Goal: Task Accomplishment & Management: Manage account settings

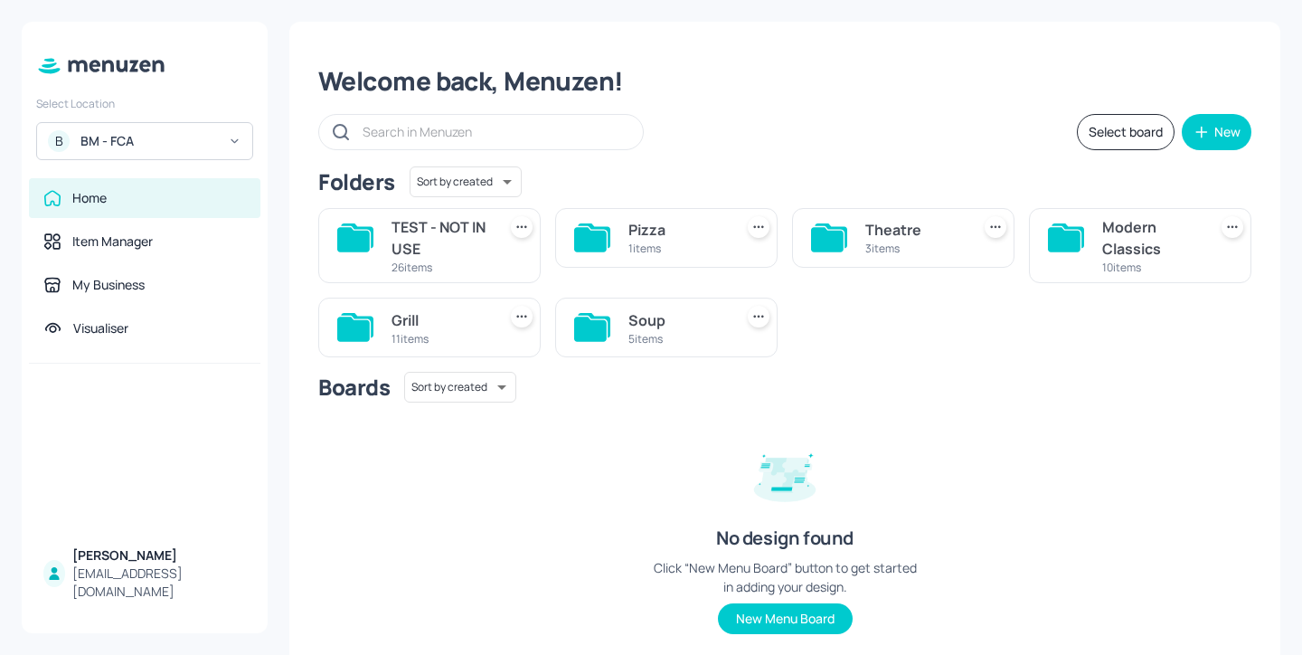
click at [683, 340] on div "5 items" at bounding box center [677, 338] width 98 height 15
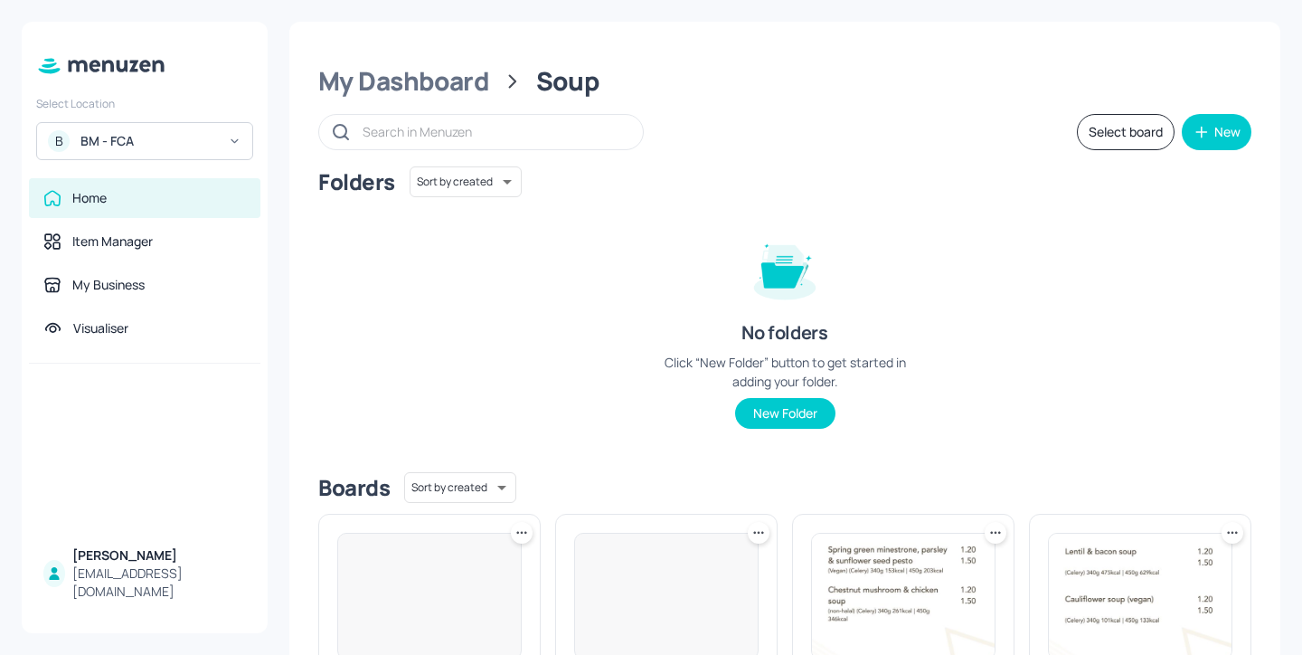
scroll to position [311, 0]
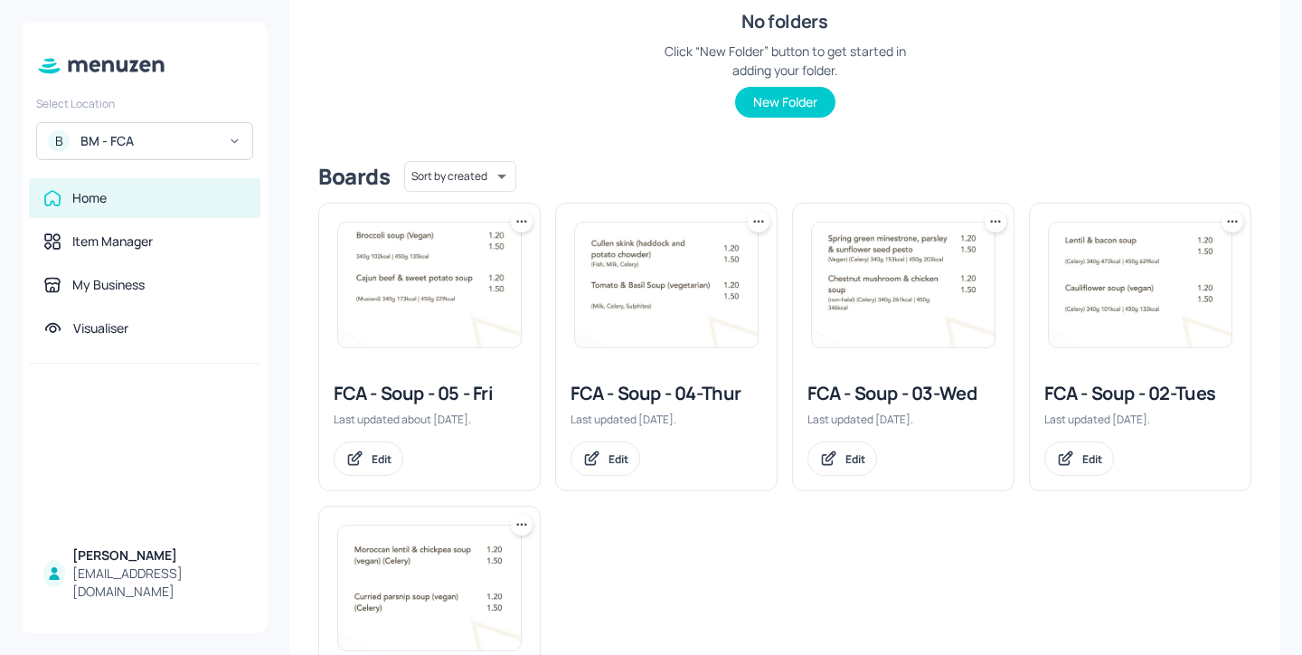
click at [1085, 391] on div "FCA - Soup - 02-Tues" at bounding box center [1140, 393] width 192 height 25
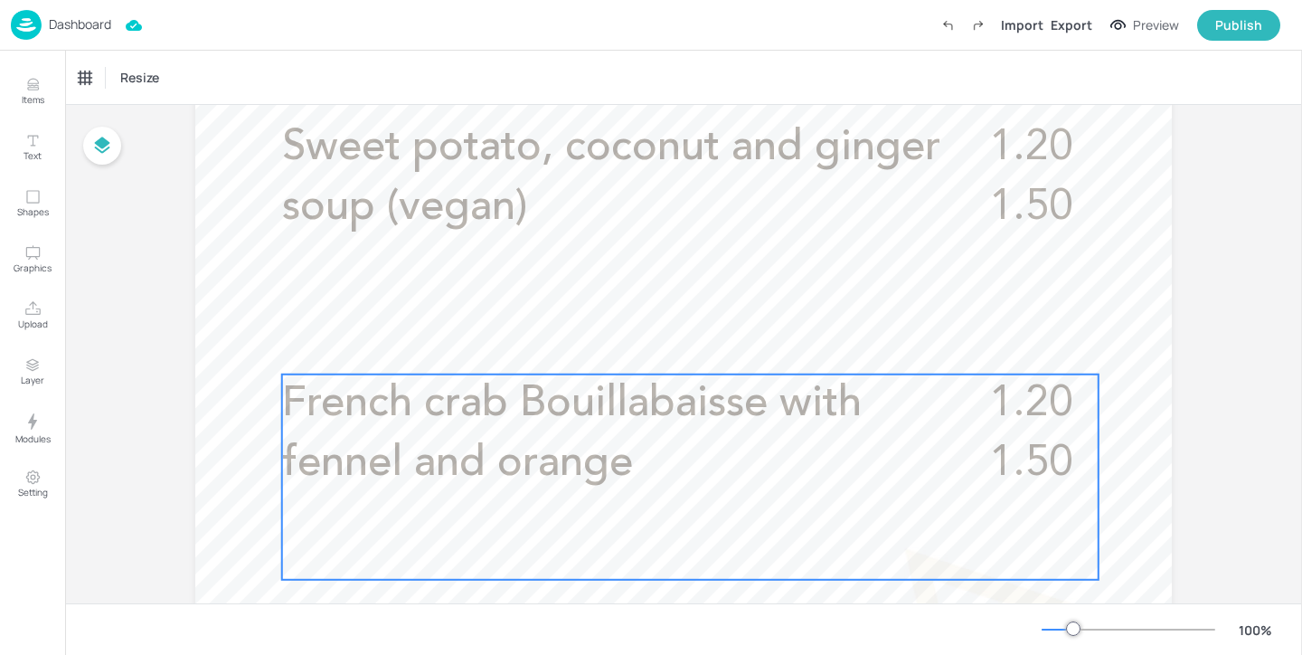
scroll to position [649, 0]
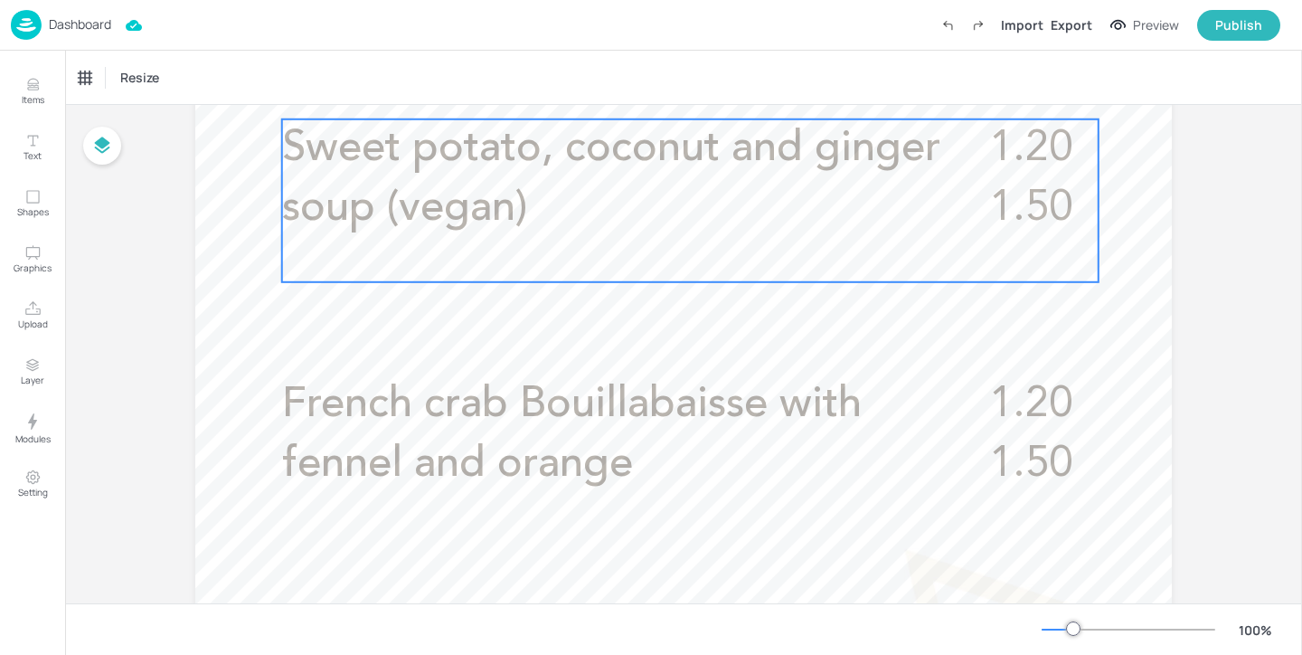
click at [959, 240] on div "Sweet potato, coconut and ginger soup (vegan) 1.20 1.50" at bounding box center [690, 200] width 816 height 163
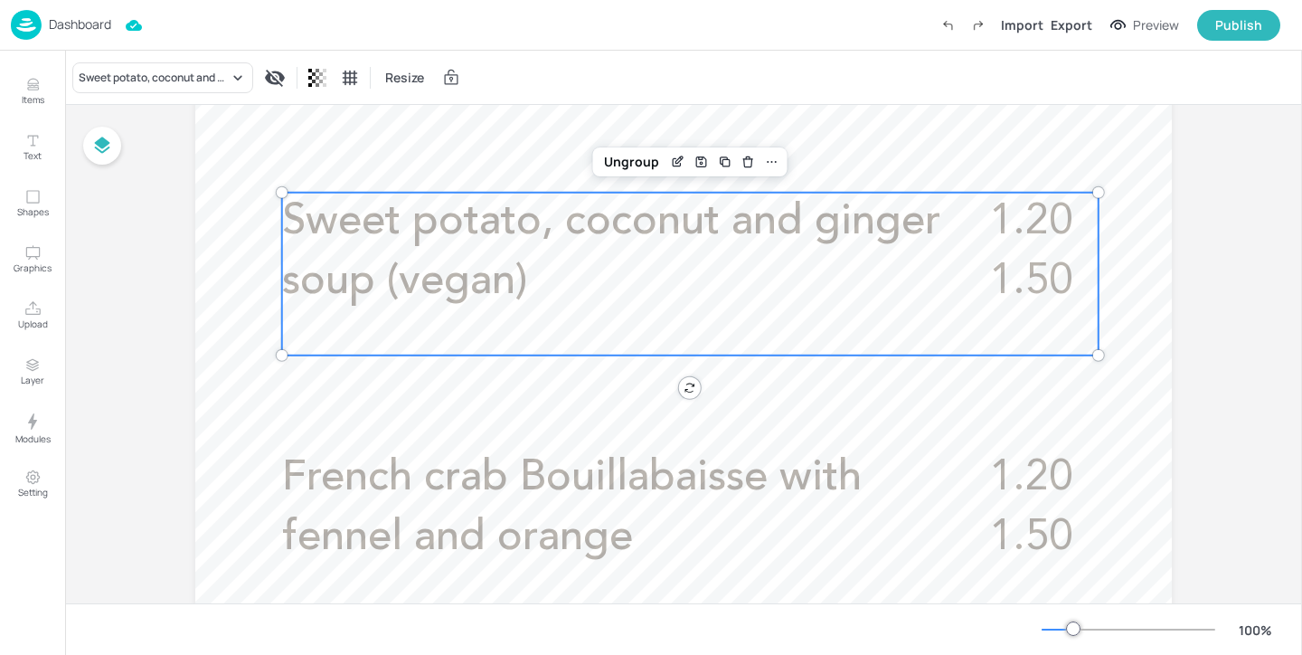
scroll to position [562, 0]
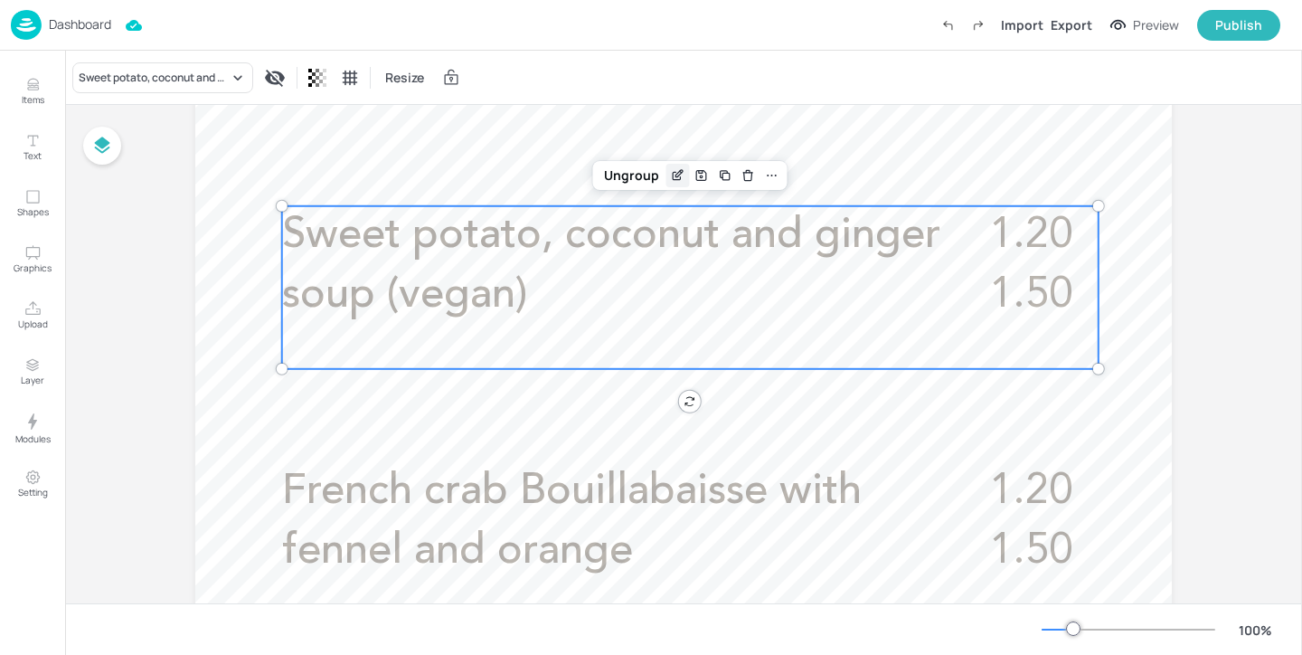
click at [675, 175] on icon "Edit Item" at bounding box center [678, 173] width 7 height 7
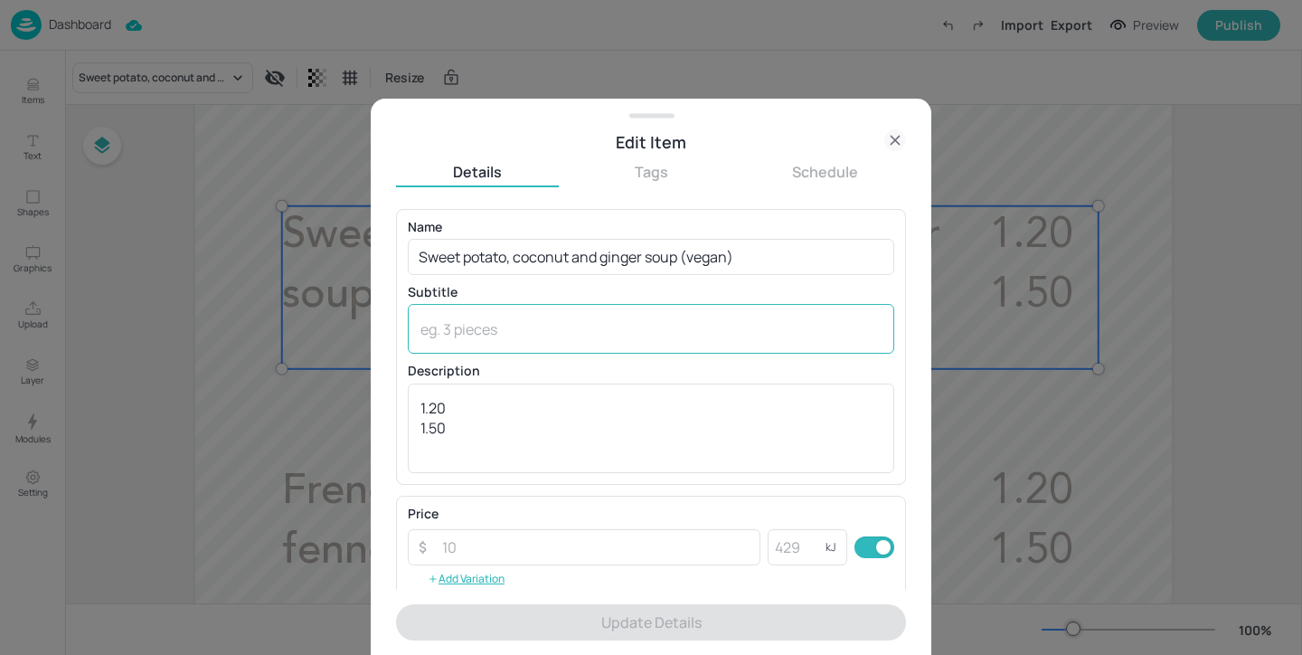
click at [603, 336] on textarea at bounding box center [650, 329] width 461 height 20
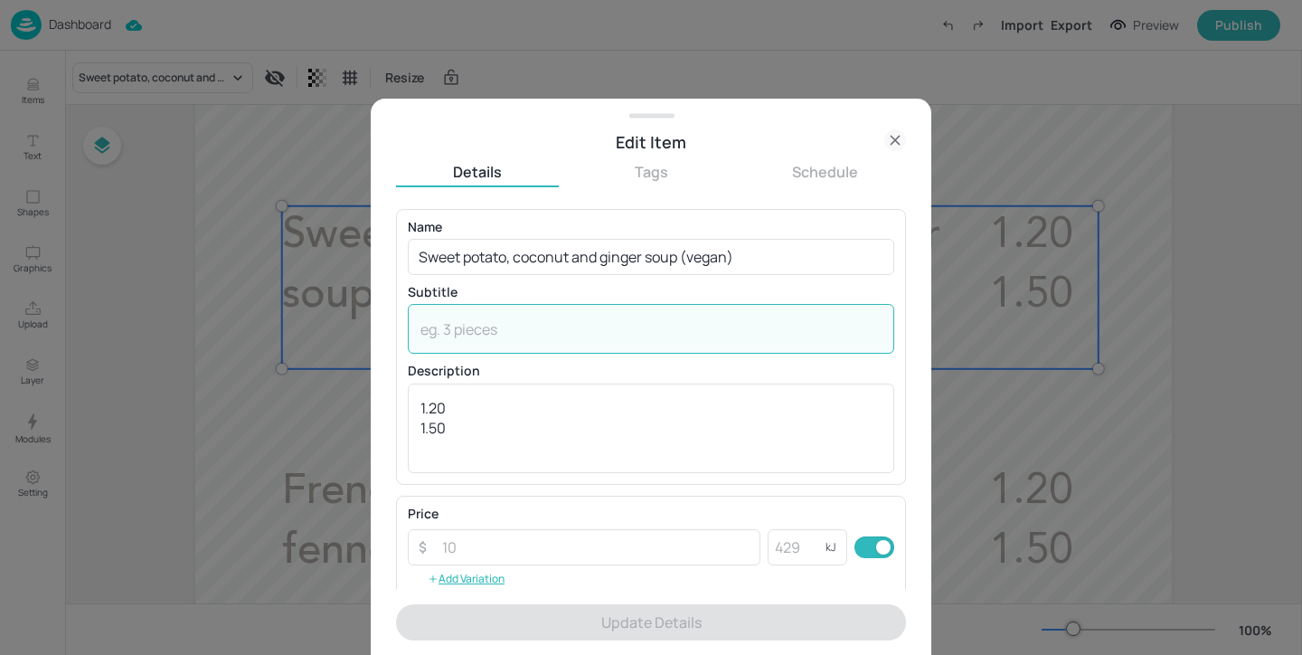
paste textarea "(Celery)"
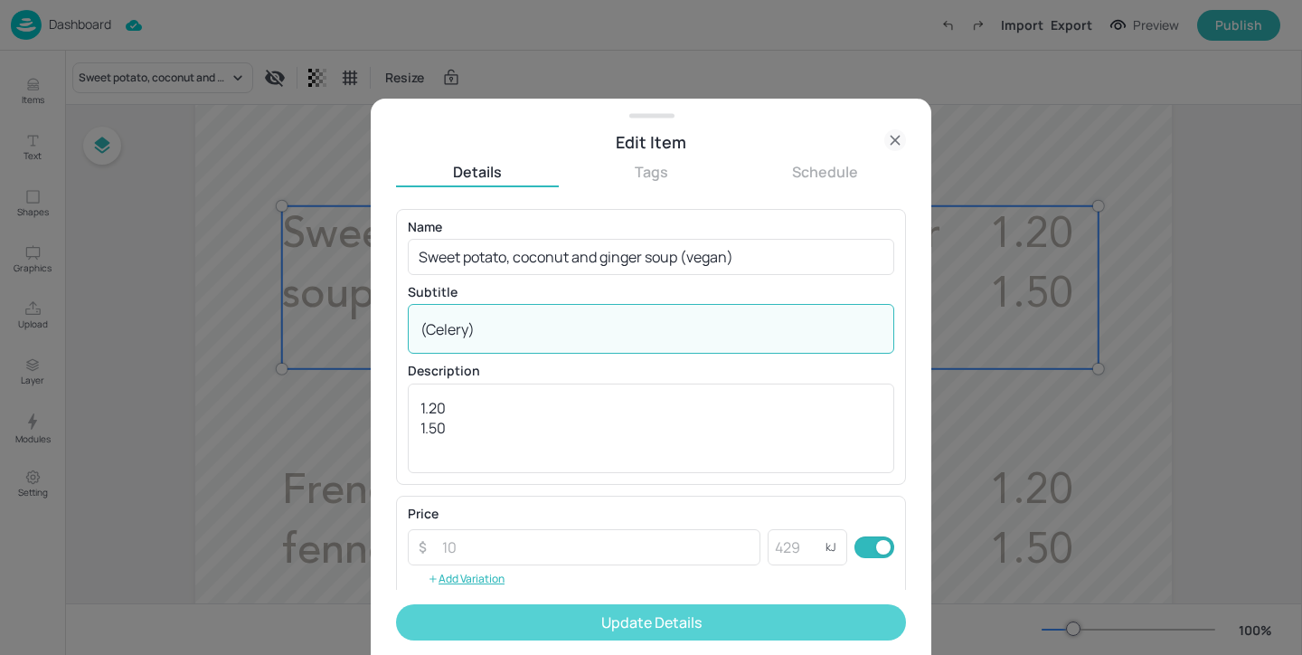
type textarea "(Celery)"
click at [617, 636] on button "Update Details" at bounding box center [651, 622] width 510 height 36
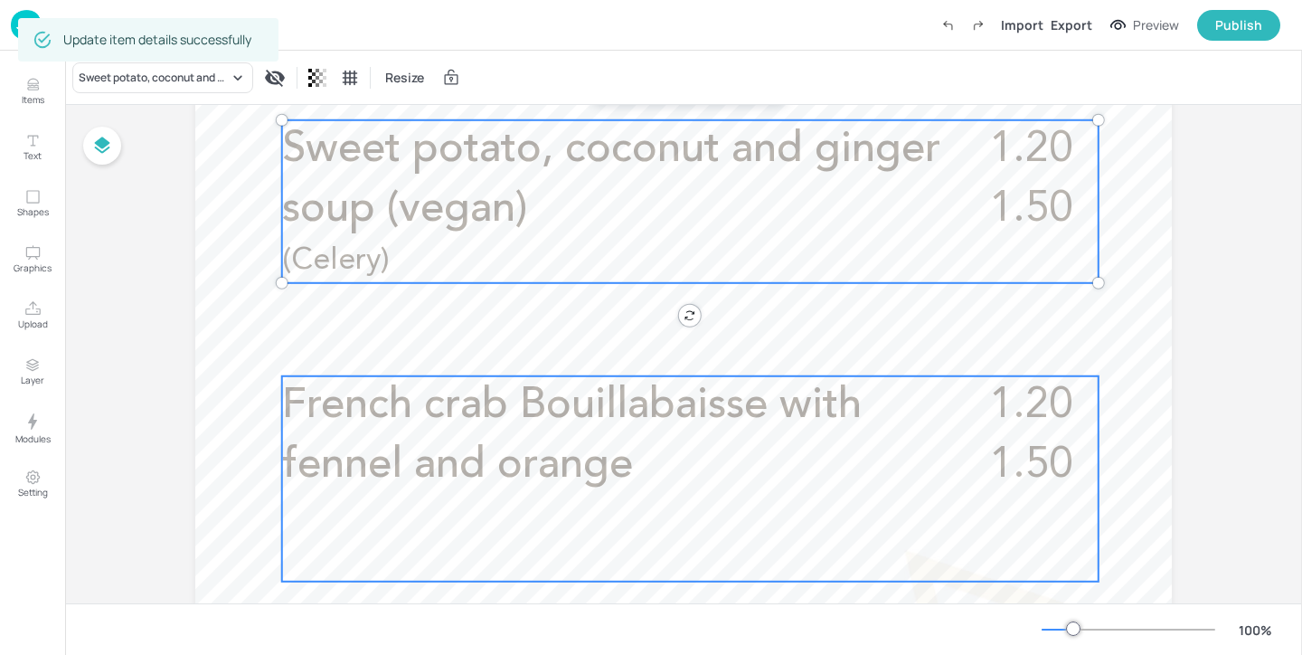
scroll to position [792, 0]
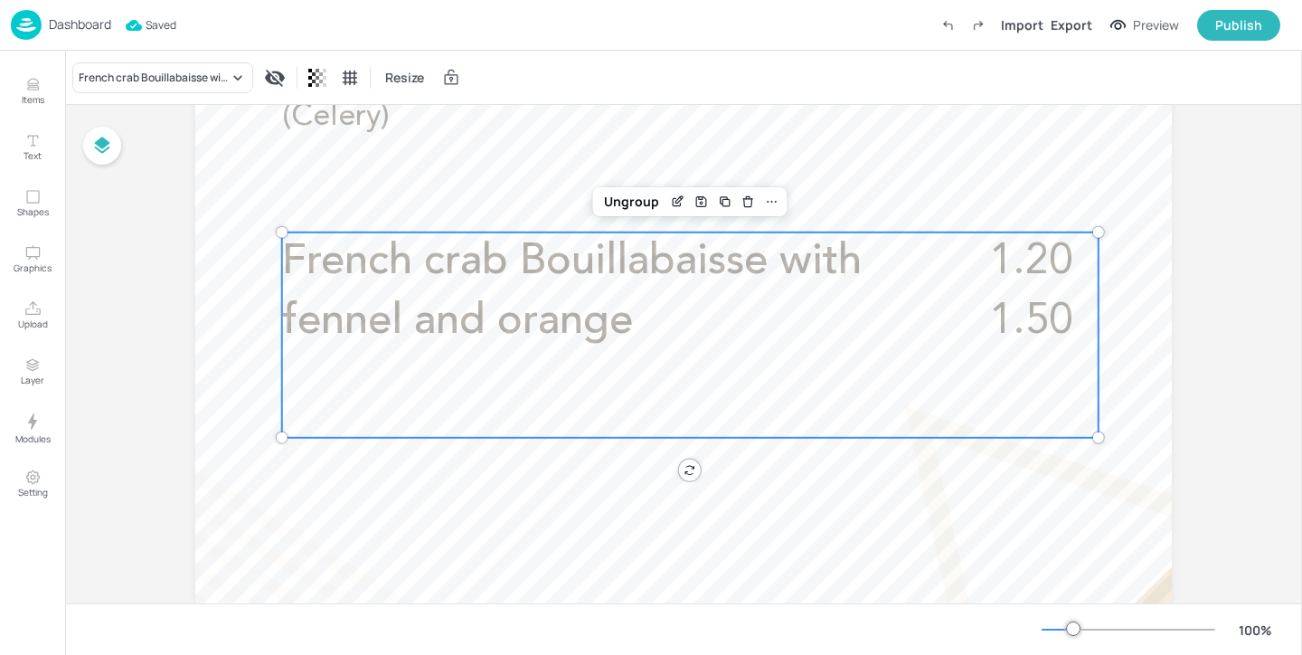
click at [616, 325] on span "French crab Bouillabaisse with fennel and orange" at bounding box center [572, 291] width 580 height 102
click at [675, 199] on icon "Edit Item" at bounding box center [677, 201] width 15 height 14
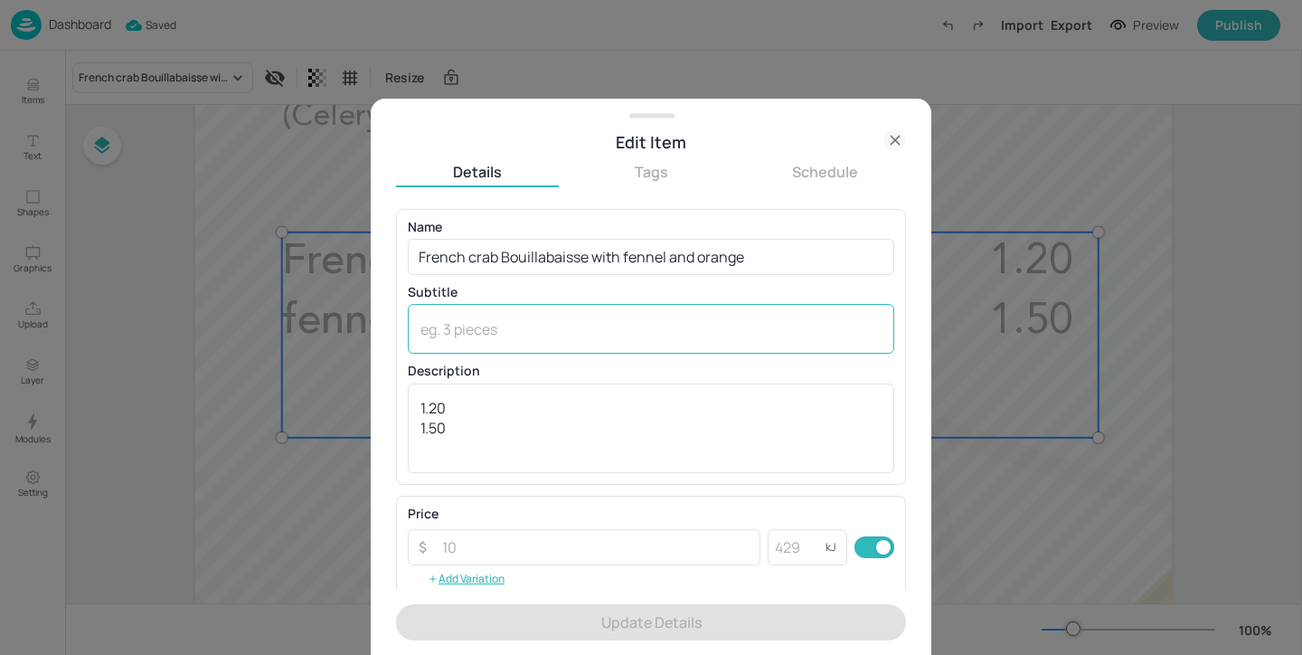
click at [530, 340] on div "x ​" at bounding box center [651, 329] width 486 height 50
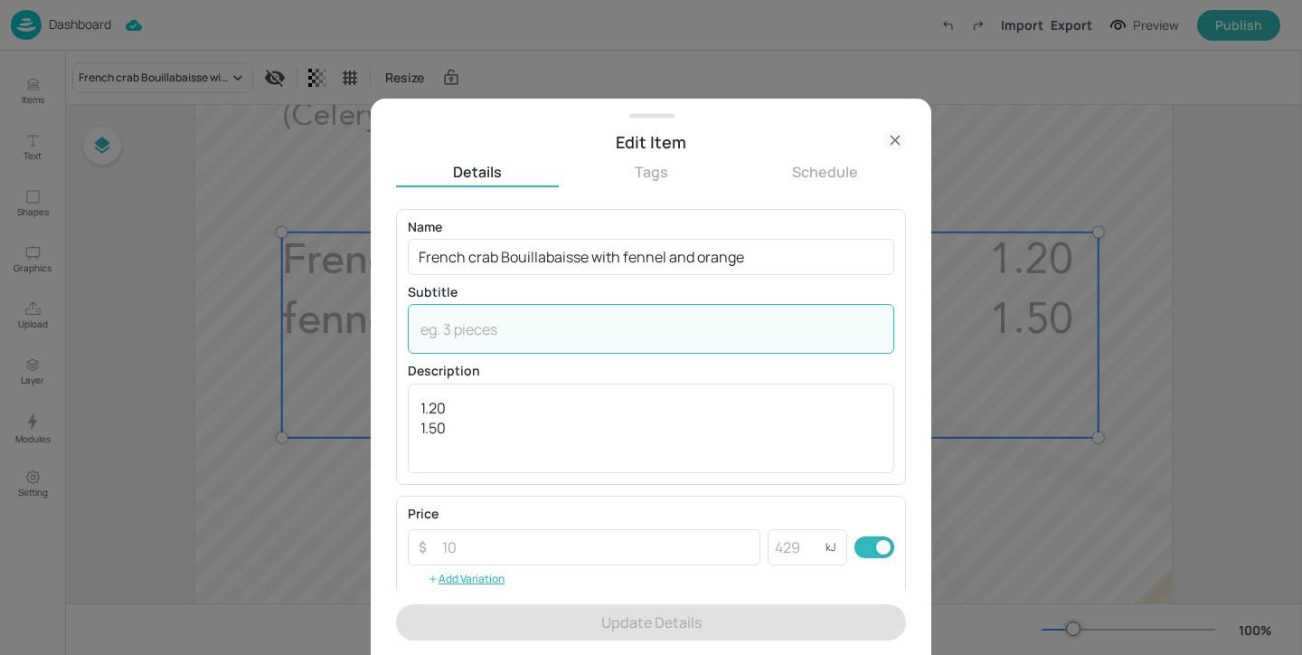
paste textarea "(Crustacean, Fish, Mollusc, Celery, Milk"
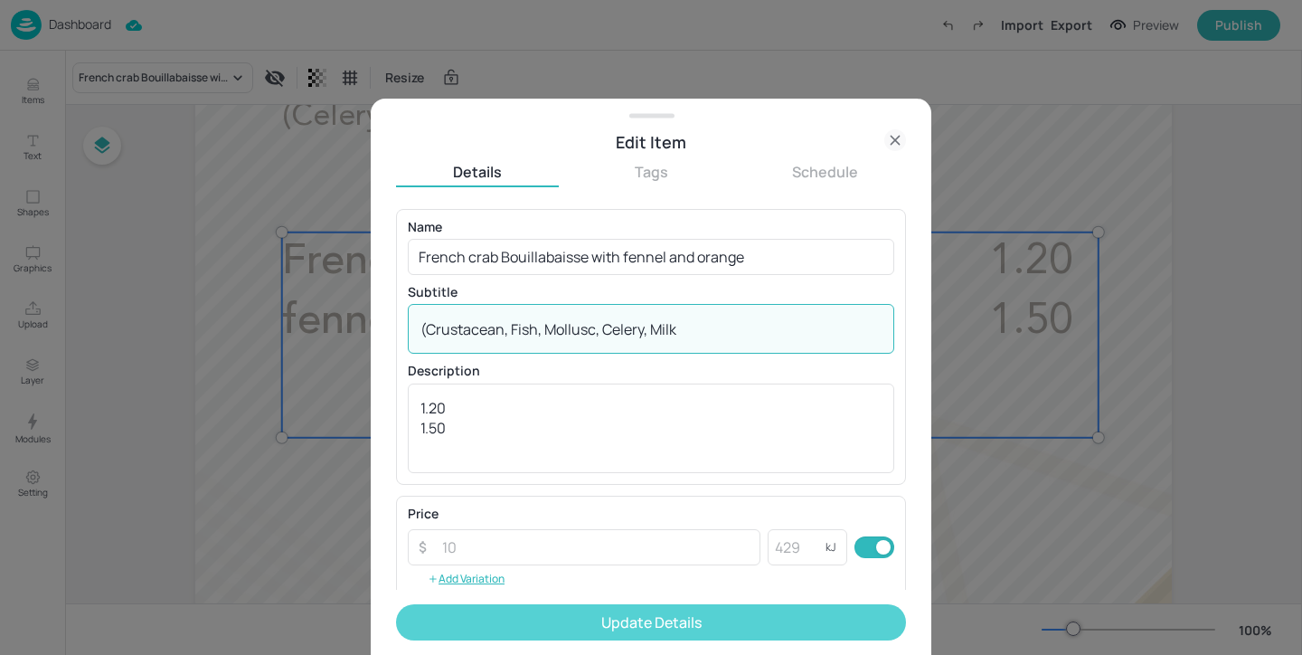
type textarea "(Crustacean, Fish, Mollusc, Celery, Milk"
click at [712, 626] on button "Update Details" at bounding box center [651, 622] width 510 height 36
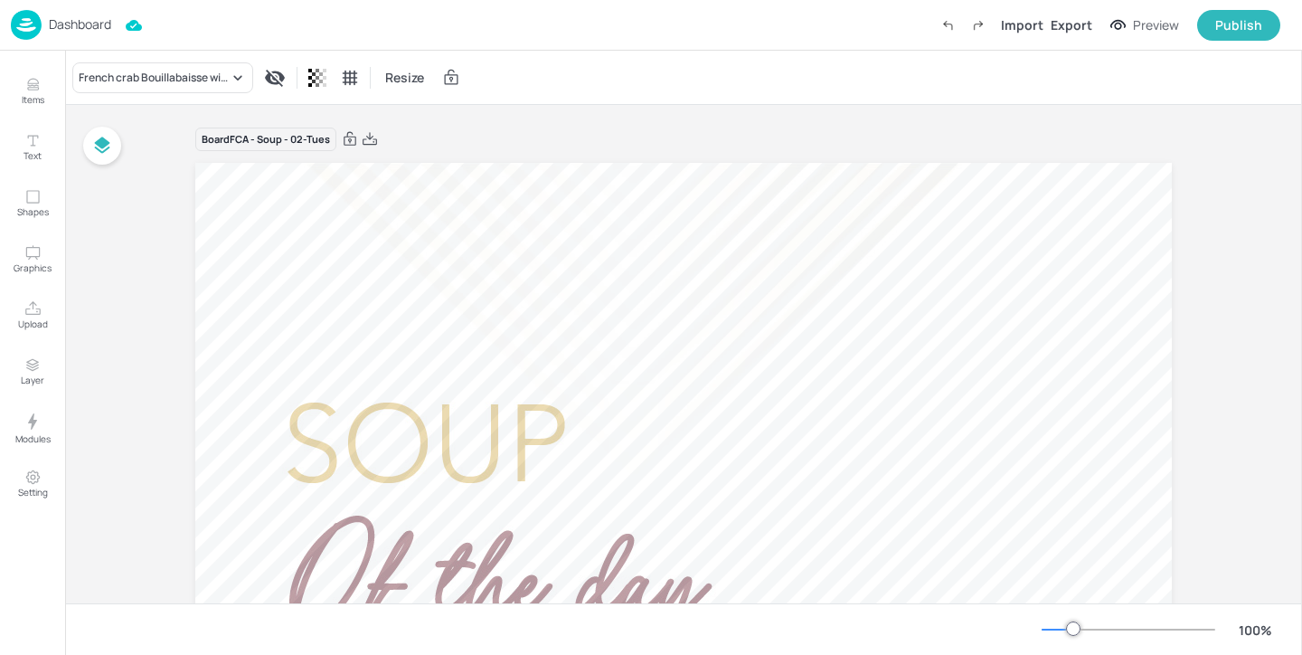
click at [93, 24] on p "Dashboard" at bounding box center [80, 24] width 62 height 13
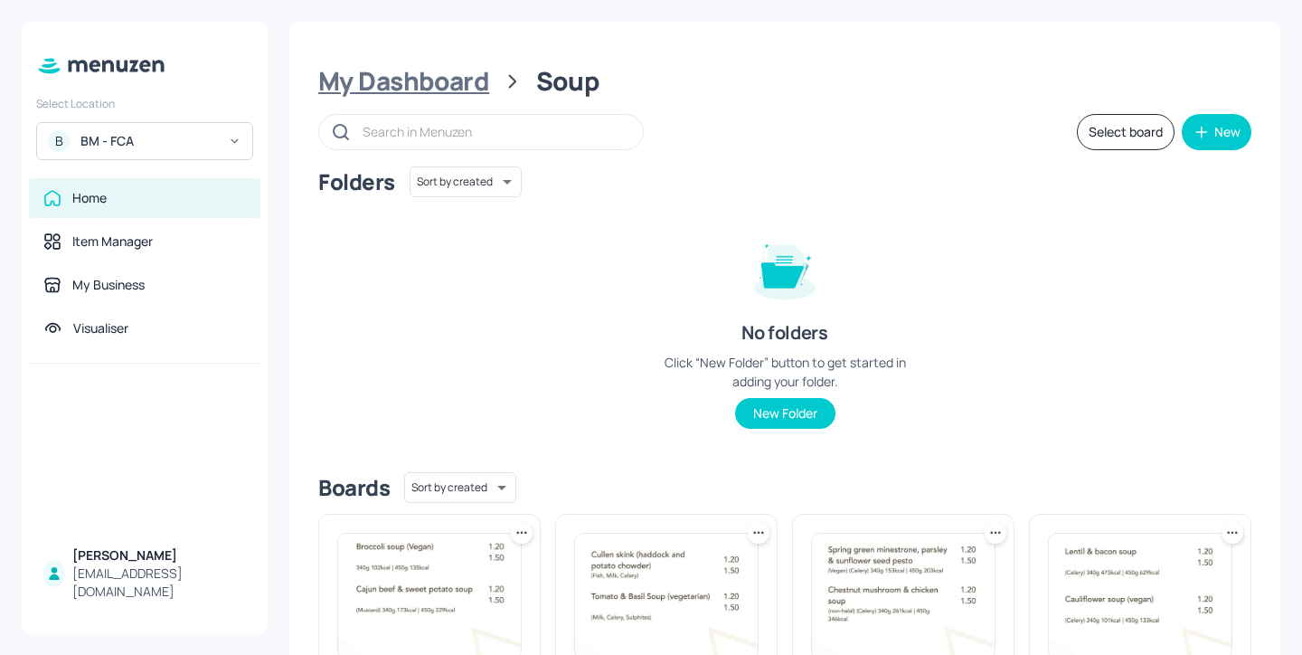
click at [457, 74] on div "My Dashboard" at bounding box center [403, 81] width 171 height 33
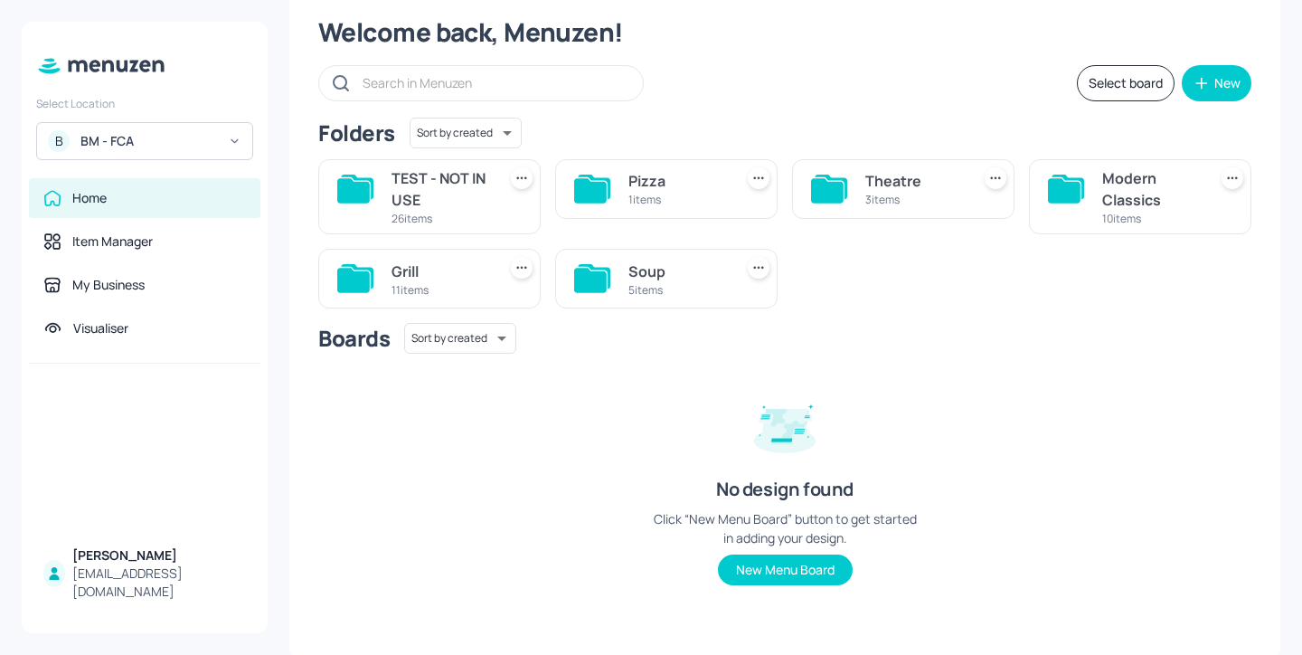
scroll to position [52, 0]
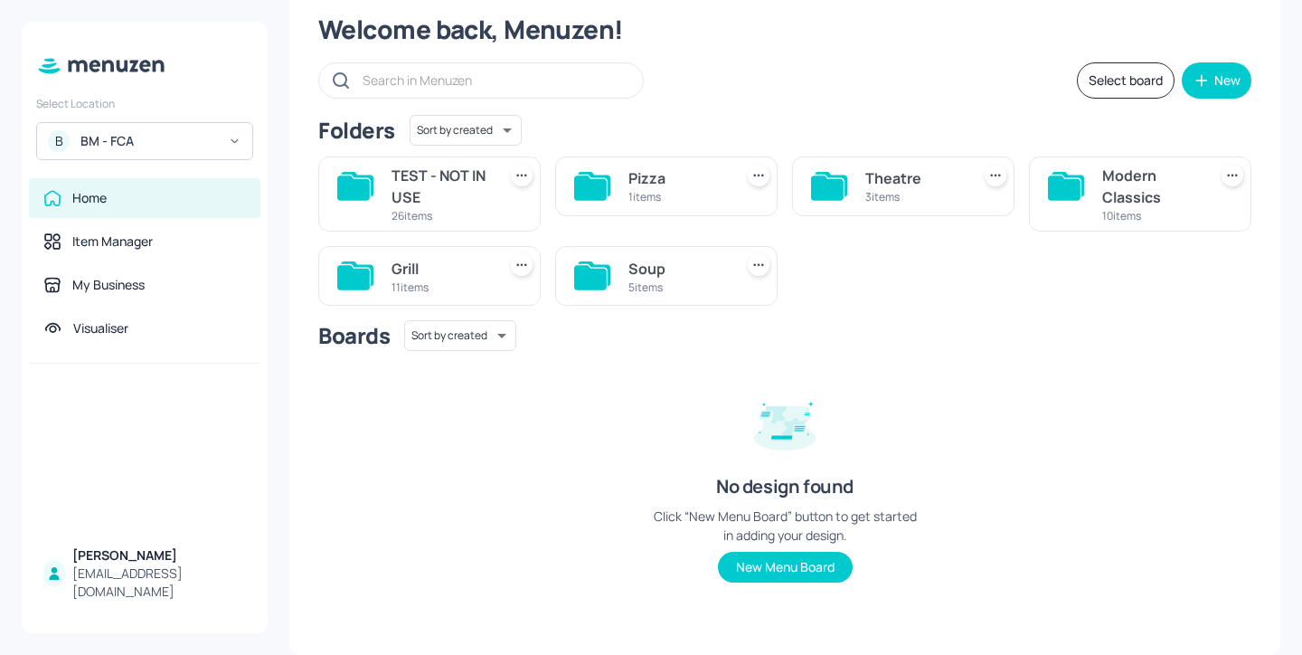
click at [1139, 193] on div "Modern Classics" at bounding box center [1151, 186] width 98 height 43
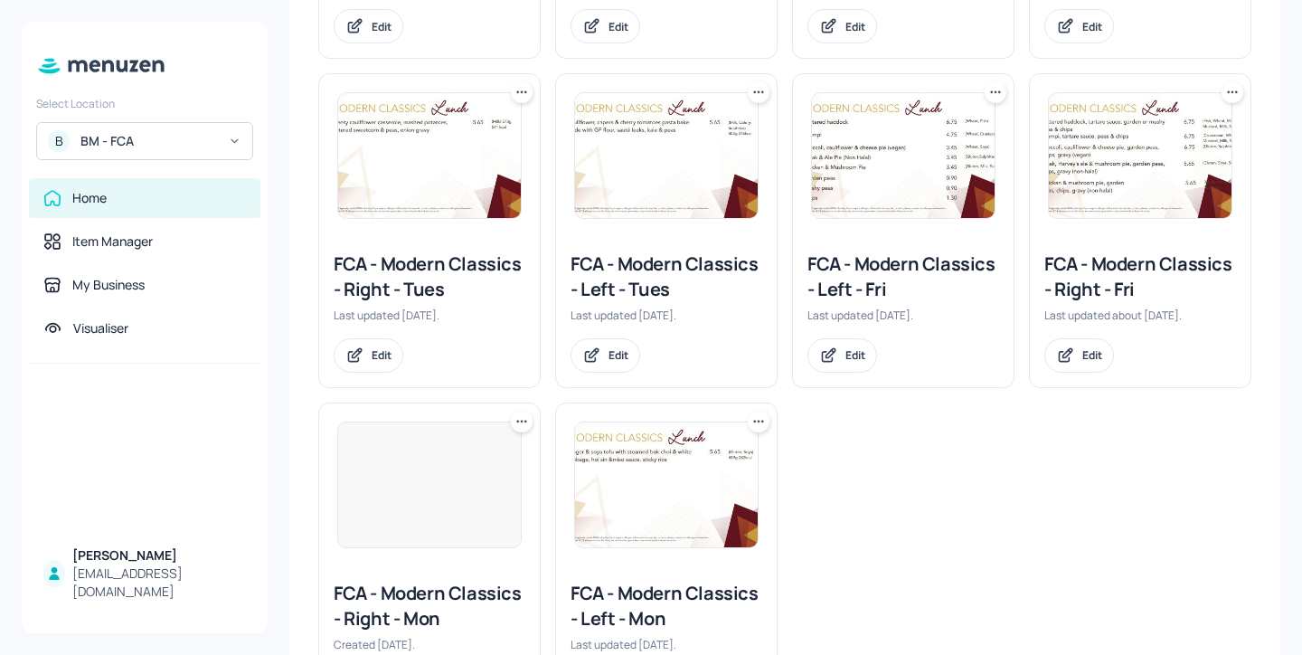
scroll to position [776, 0]
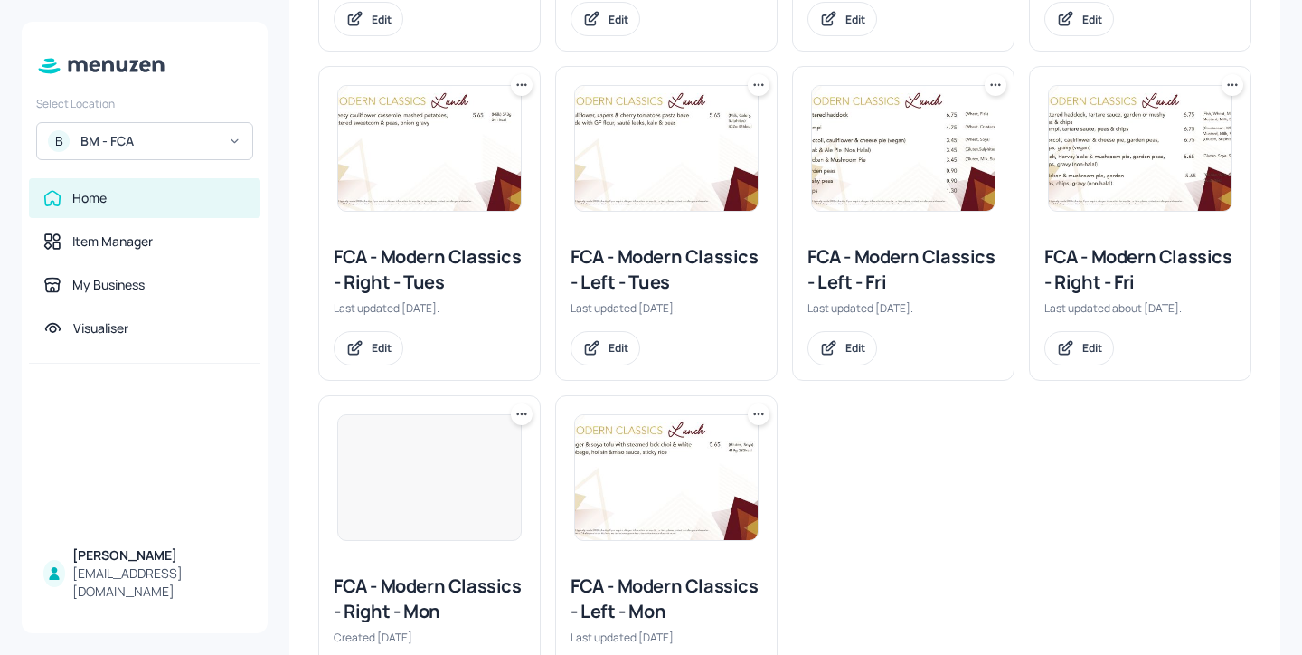
click at [585, 257] on div "FCA - Modern Classics - Left - Tues" at bounding box center [666, 269] width 192 height 51
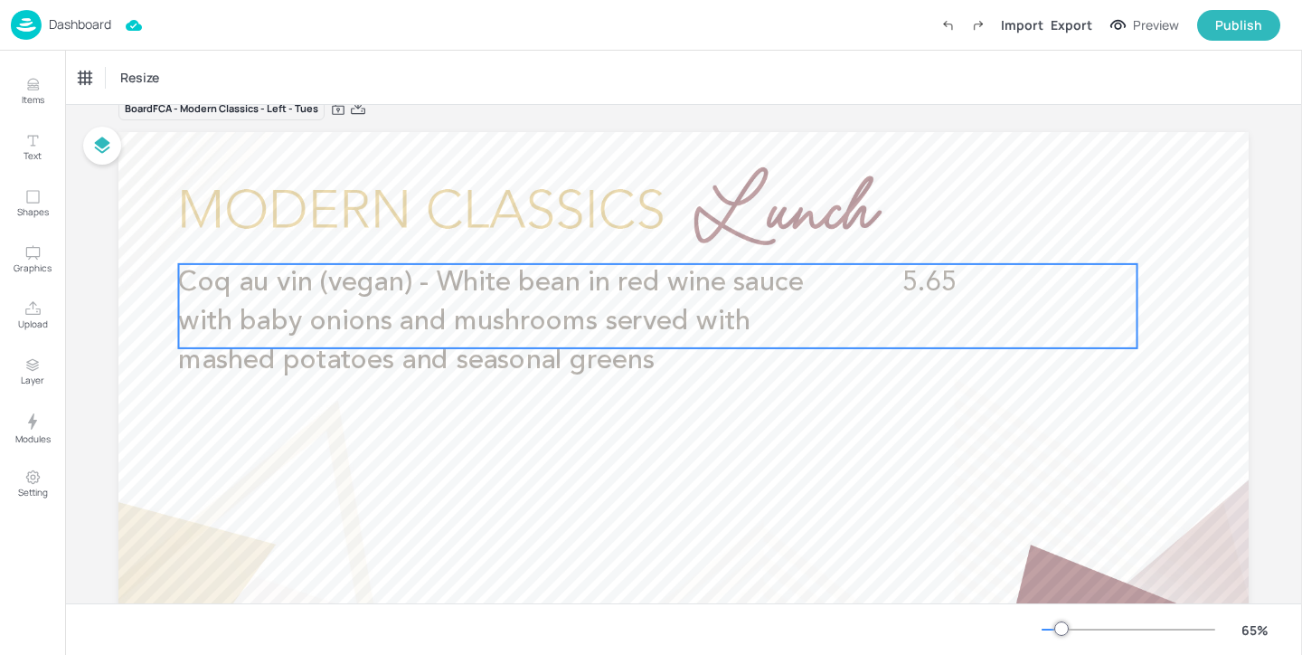
scroll to position [37, 0]
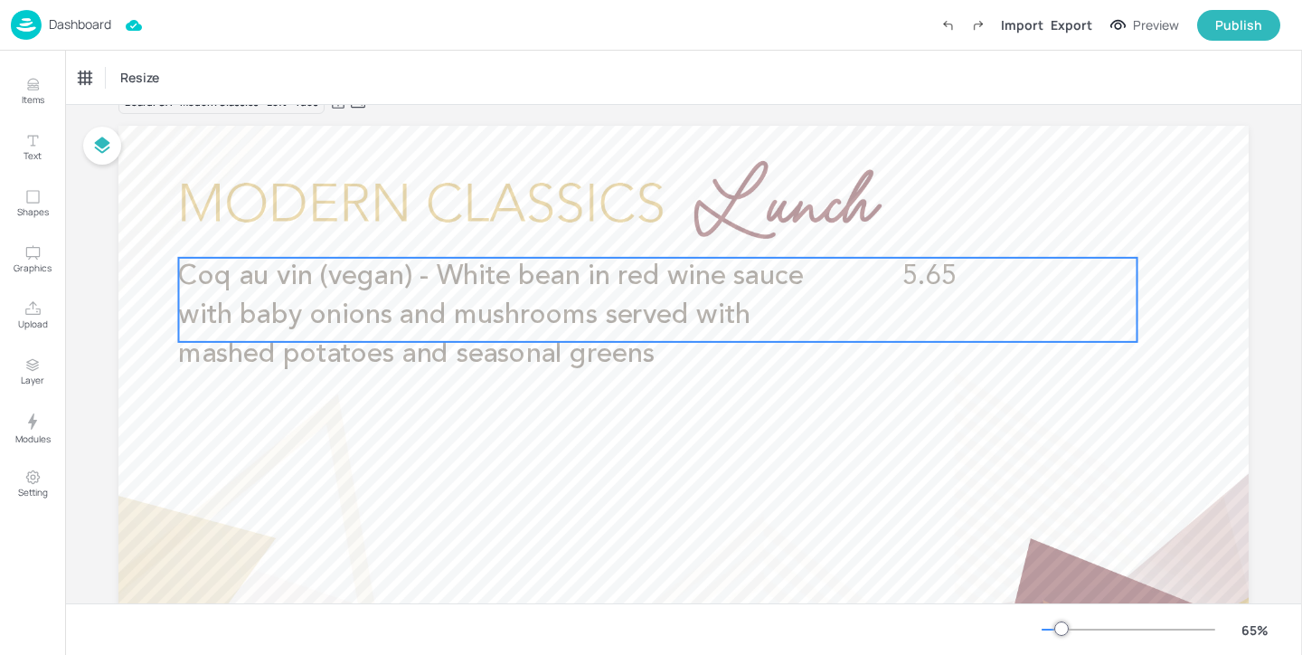
click at [600, 349] on span "Coq au vin (vegan) - White bean in red wine sauce with baby onions and mushroom…" at bounding box center [490, 315] width 625 height 105
click at [639, 233] on icon "Edit Item" at bounding box center [644, 227] width 15 height 14
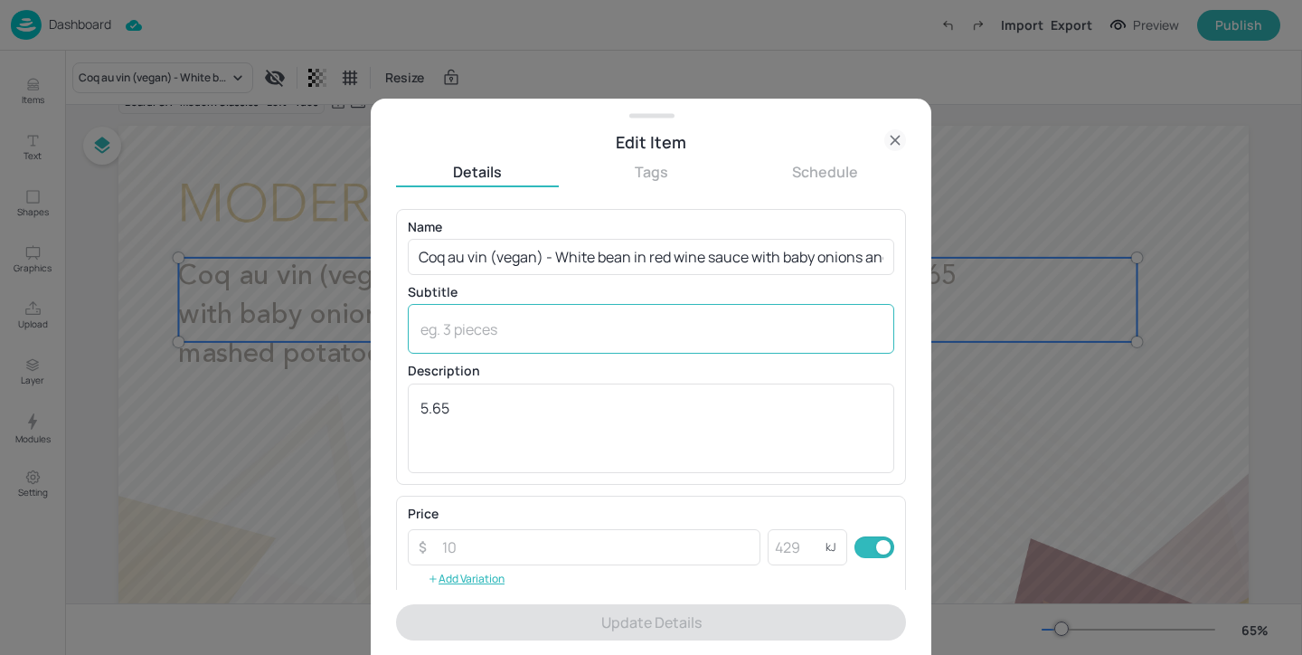
click at [598, 335] on textarea at bounding box center [650, 329] width 461 height 20
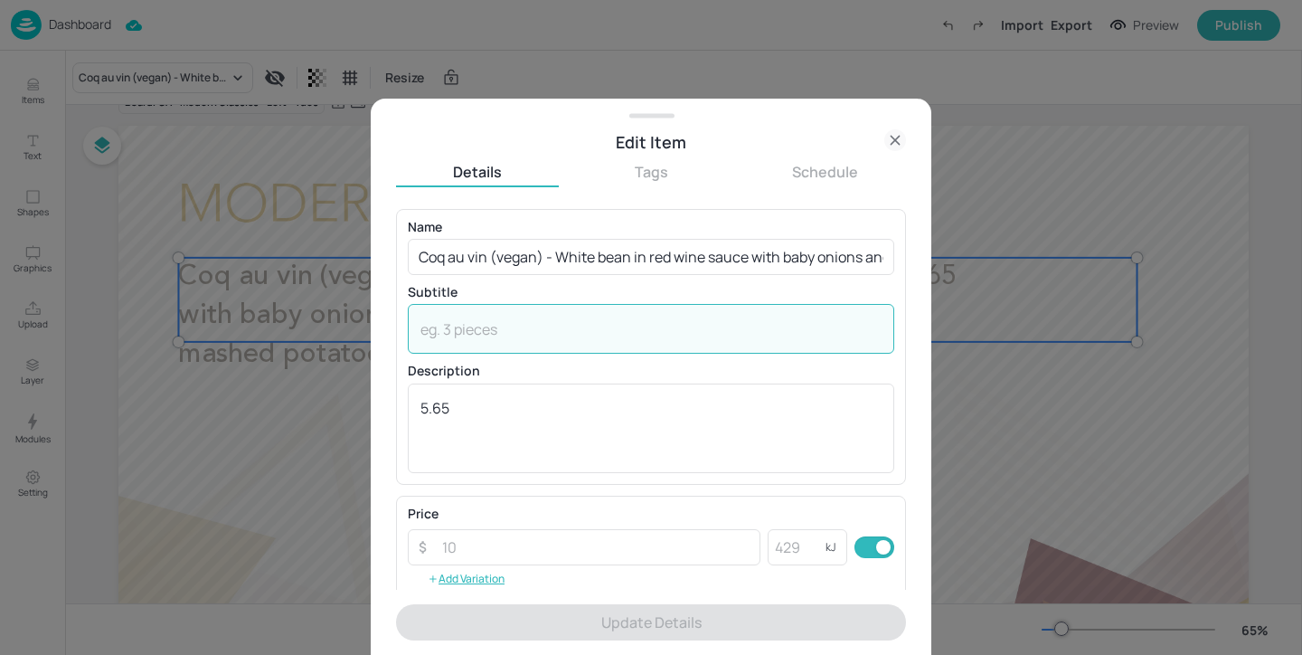
paste textarea "(Alcohol, Celery, Wheat, Soya, Sulphites)"
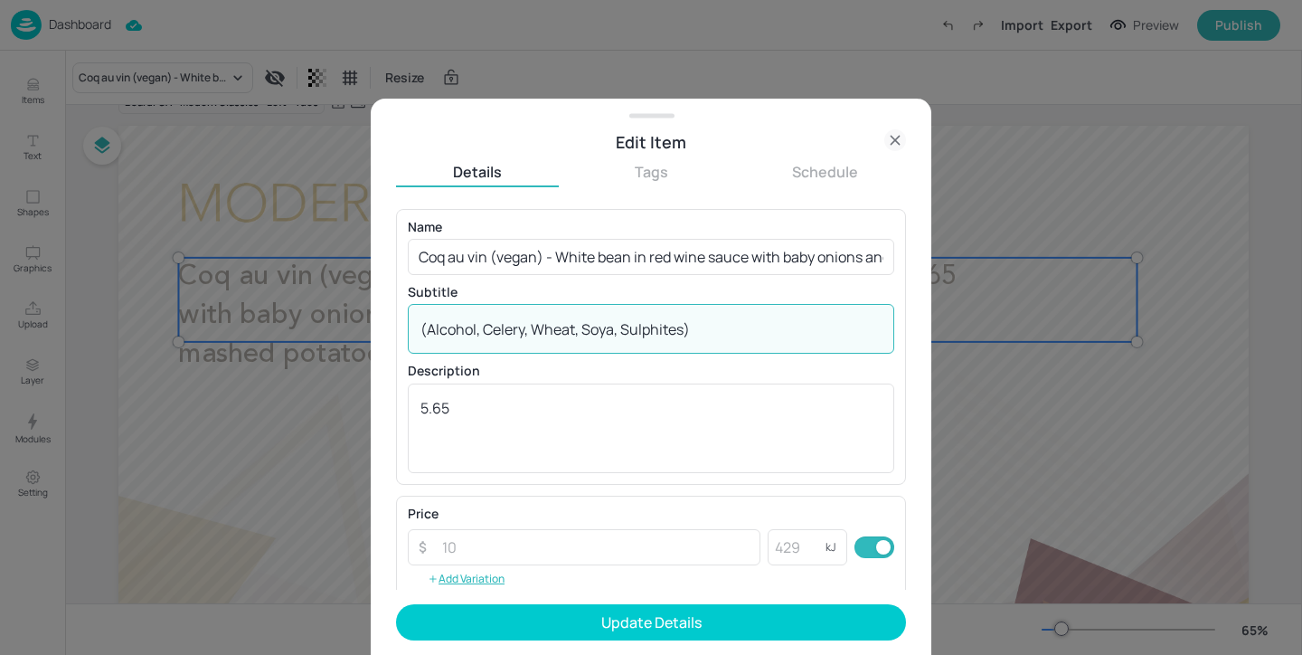
type textarea "(Alcohol, Celery, Wheat, Soya, Sulphites)"
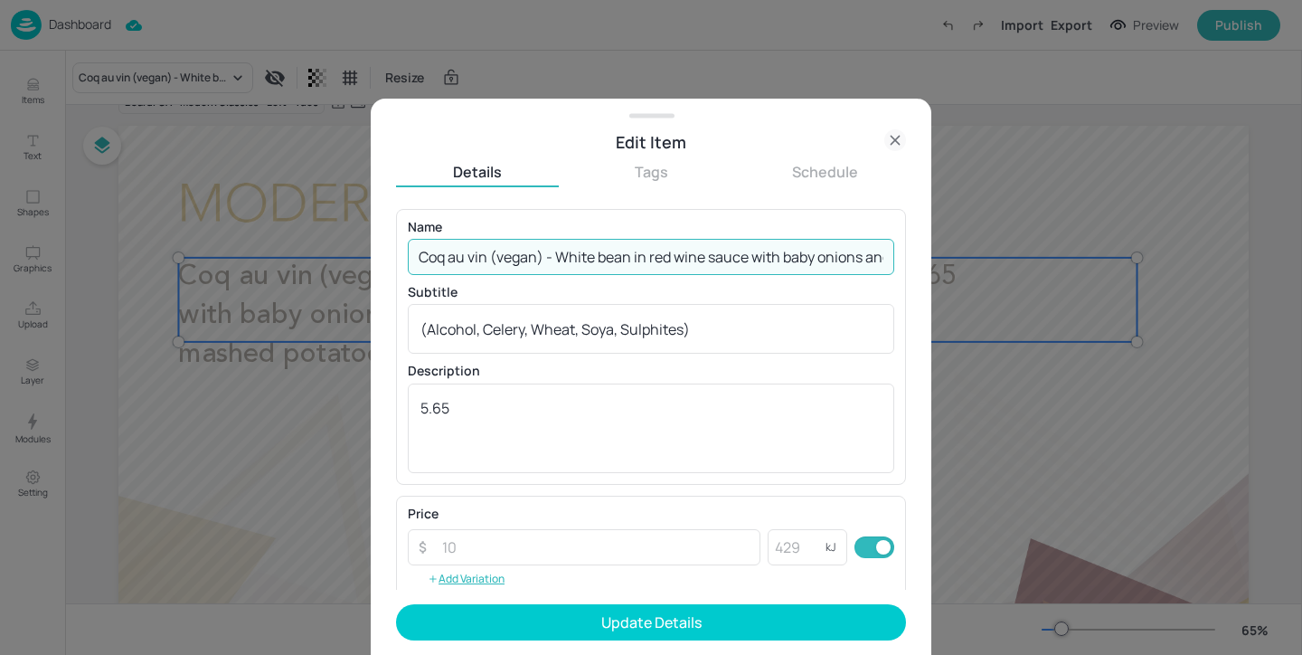
scroll to position [0, 437]
drag, startPoint x: 410, startPoint y: 259, endPoint x: 1297, endPoint y: 290, distance: 888.4
click at [1297, 290] on div "Edit Item Details Tags Schedule Name Coq au vin (vegan) - White bean in red win…" at bounding box center [651, 327] width 1302 height 655
paste input "Vegan coq au vin- white bean in red wine sauce, baby onions & mushrooms, mashed…"
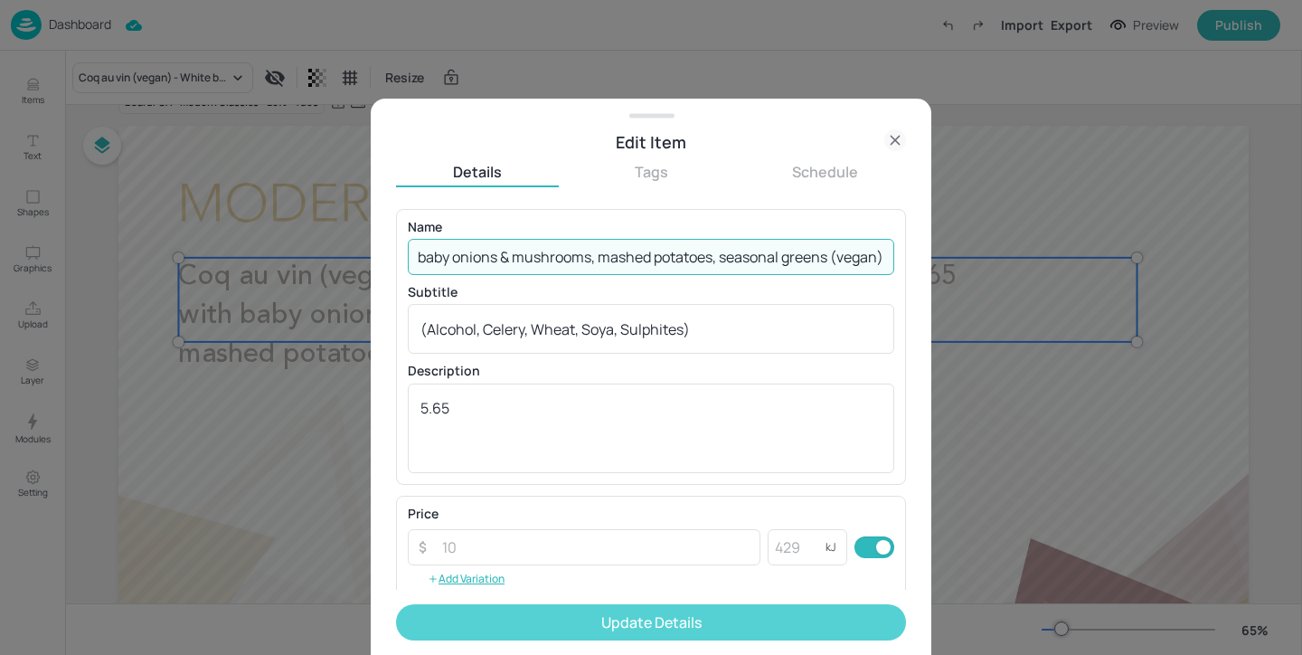
type input "Vegan coq au vin- white bean in red wine sauce, baby onions & mushrooms, mashed…"
click at [815, 614] on button "Update Details" at bounding box center [651, 622] width 510 height 36
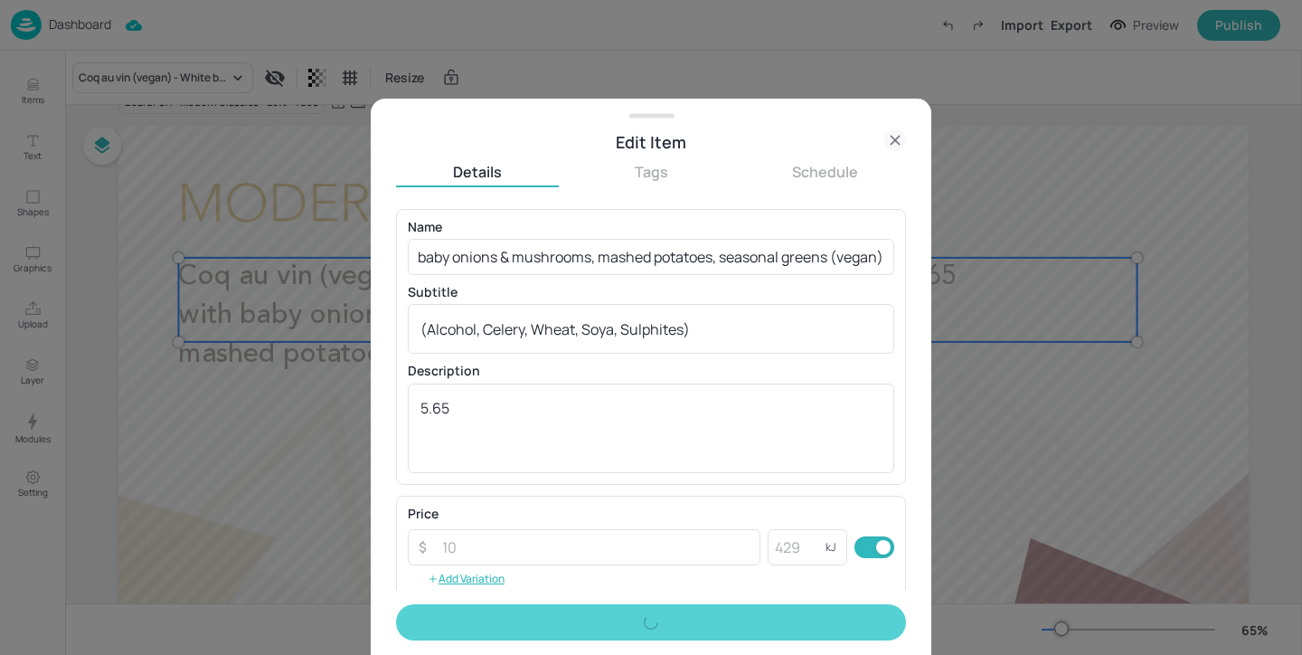
scroll to position [0, 0]
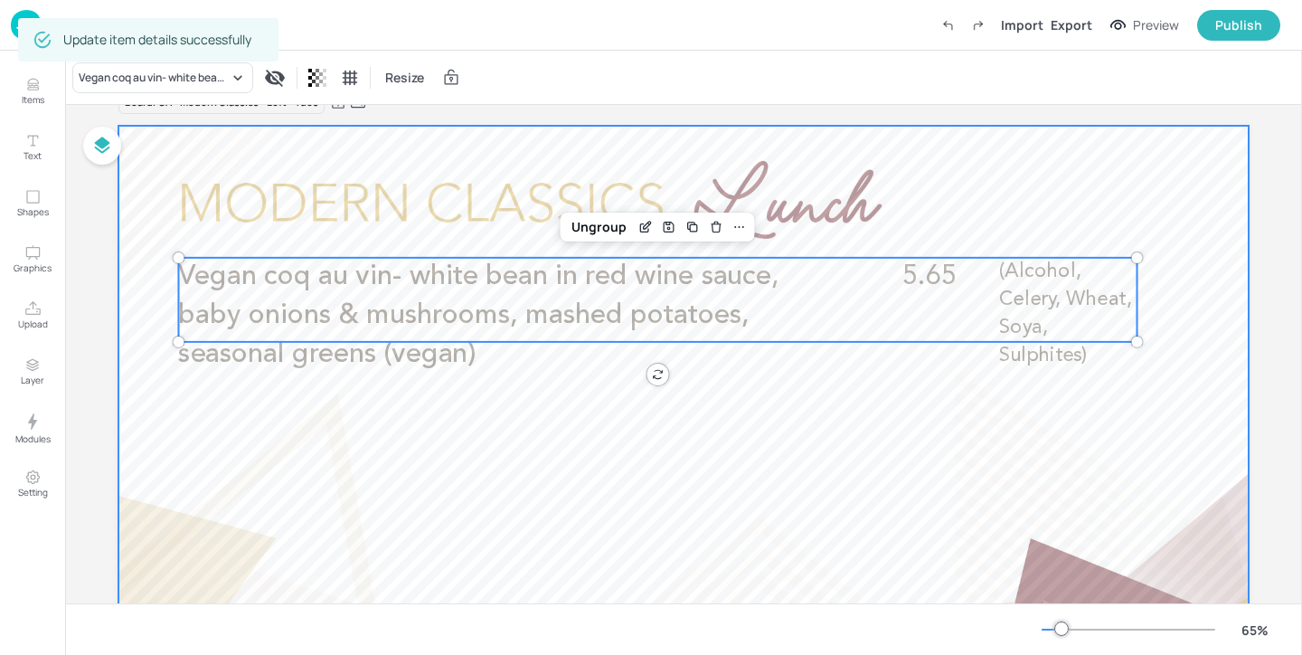
click at [859, 509] on div at bounding box center [683, 444] width 1130 height 636
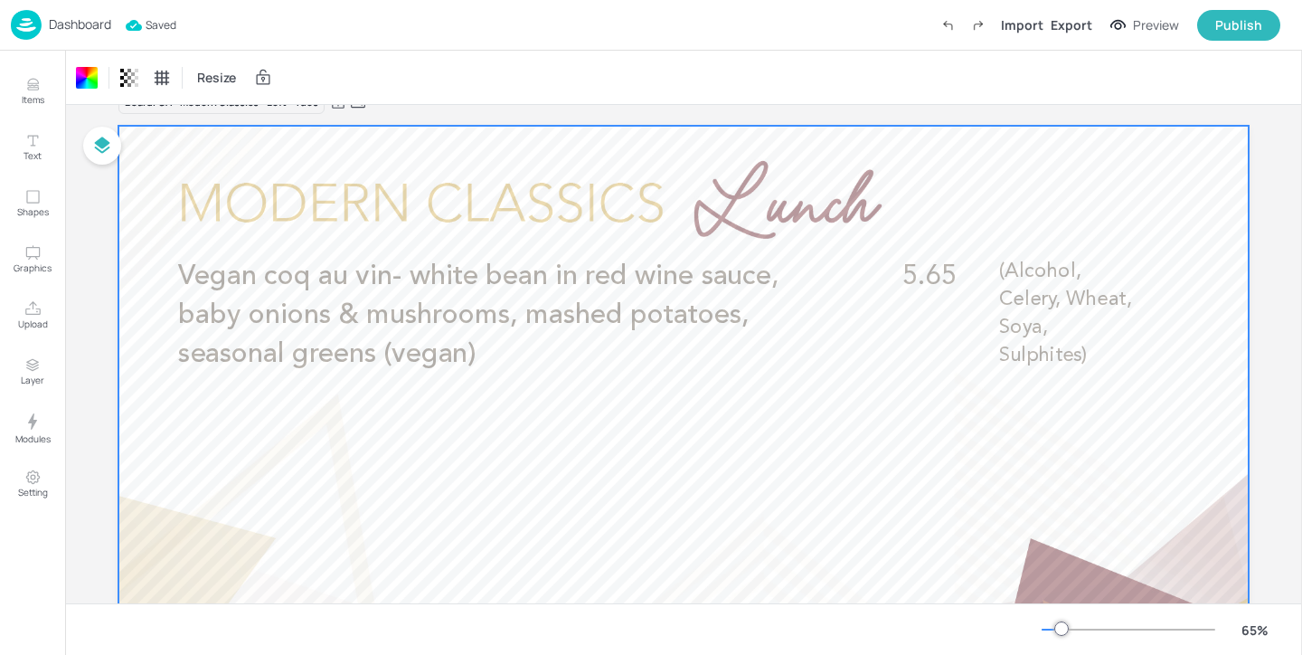
click at [80, 24] on p "Dashboard" at bounding box center [80, 24] width 62 height 13
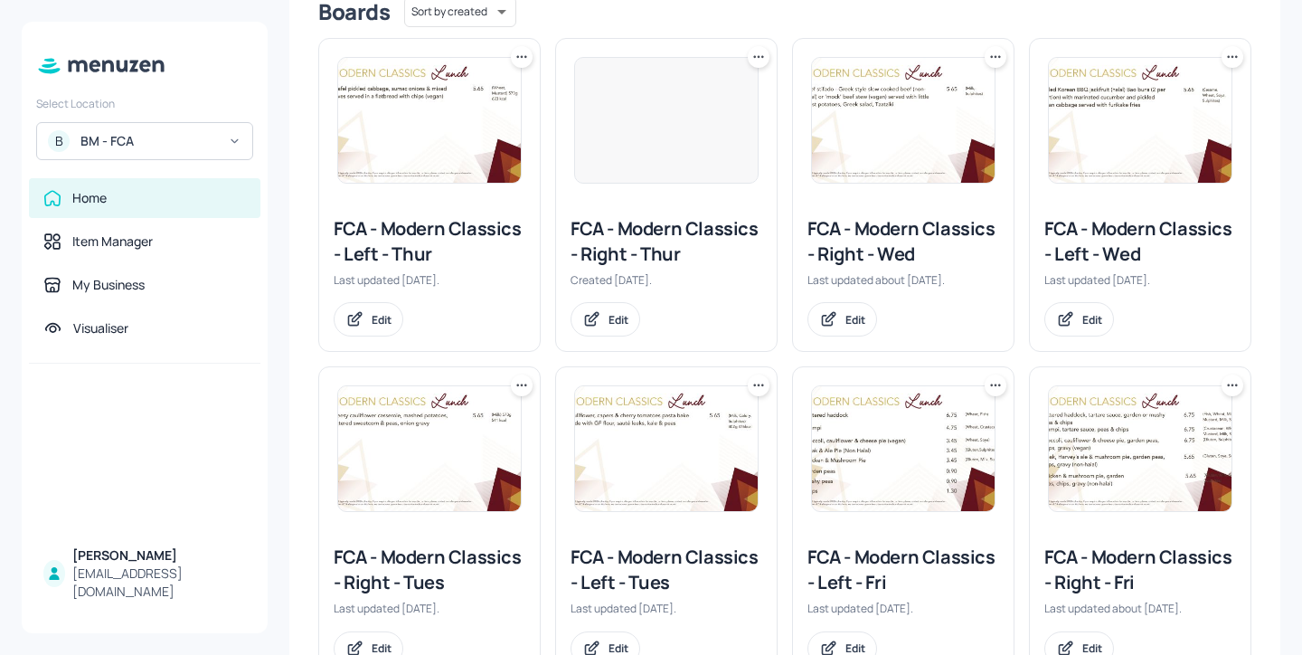
scroll to position [636, 0]
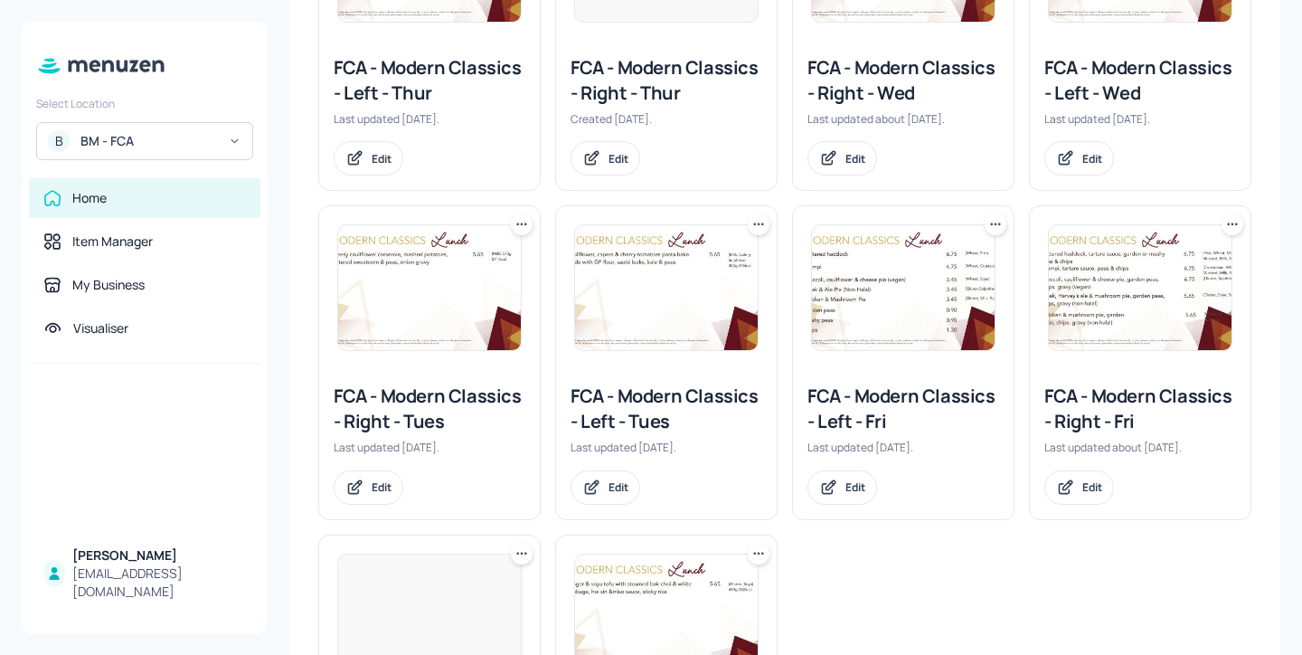
click at [442, 429] on div "FCA - Modern Classics - Right - Tues" at bounding box center [430, 408] width 192 height 51
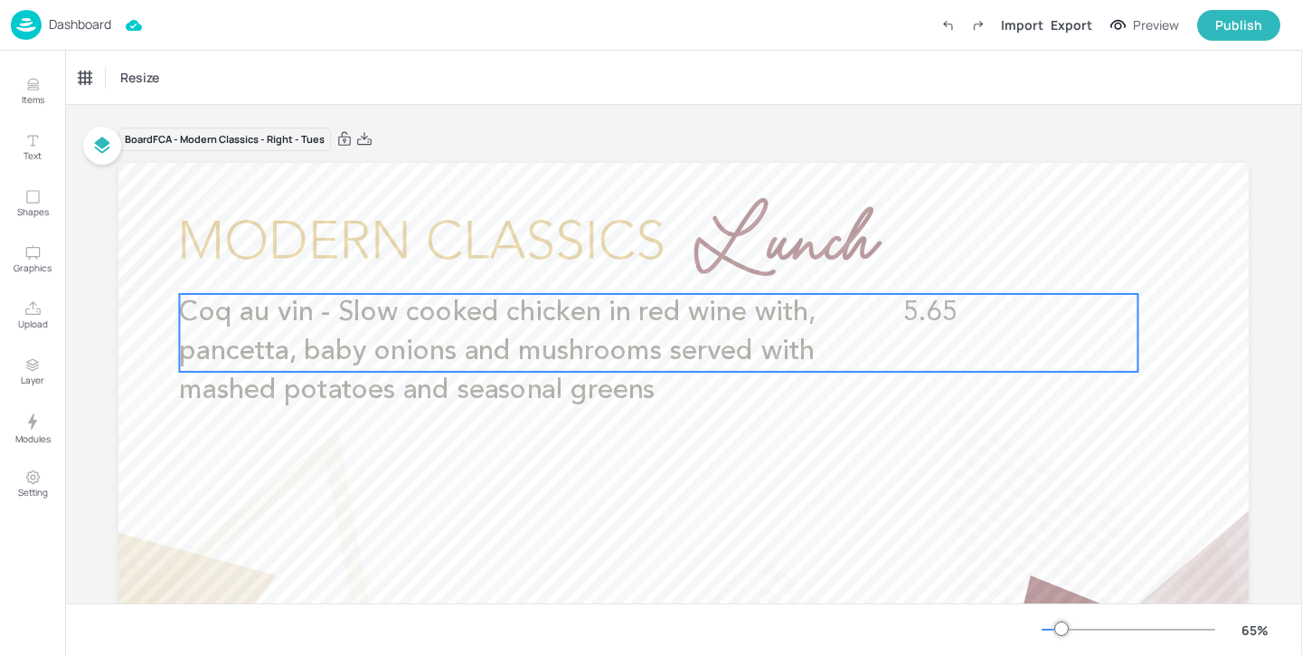
click at [457, 369] on p "Coq au vin - Slow cooked chicken in red wine with, pancetta, baby onions and mu…" at bounding box center [526, 352] width 694 height 117
click at [641, 261] on icon "Edit Item" at bounding box center [645, 264] width 8 height 8
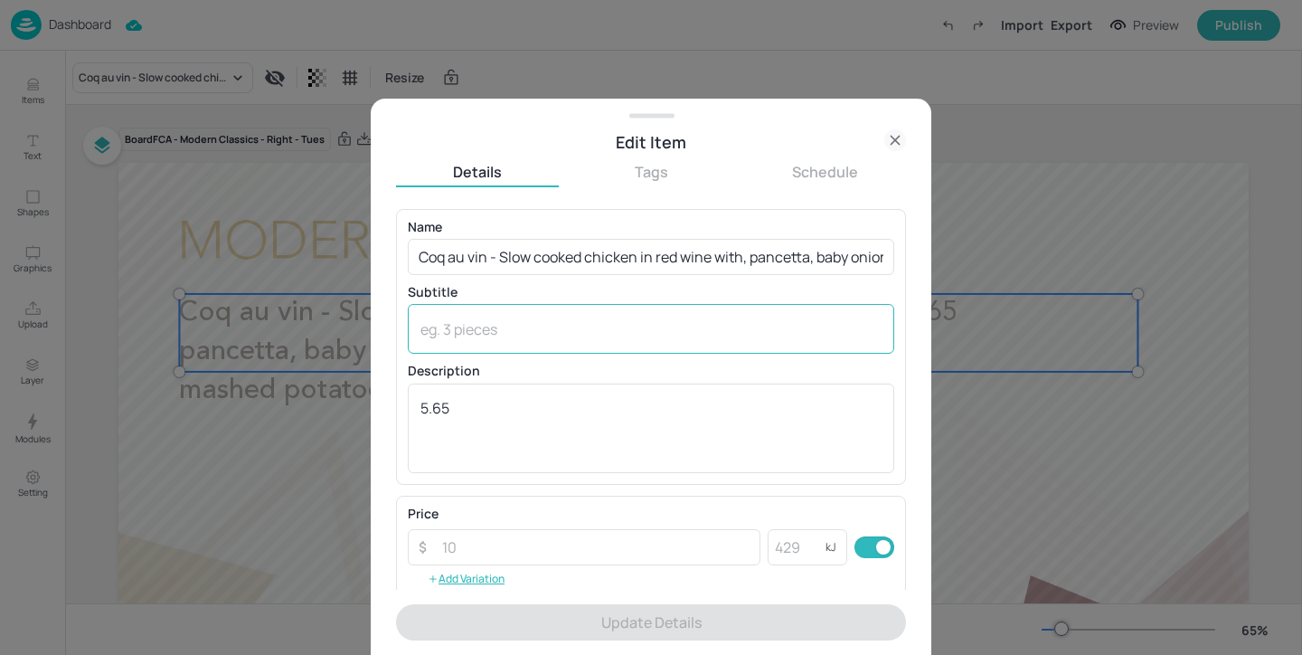
click at [605, 352] on div "x ​" at bounding box center [651, 329] width 486 height 50
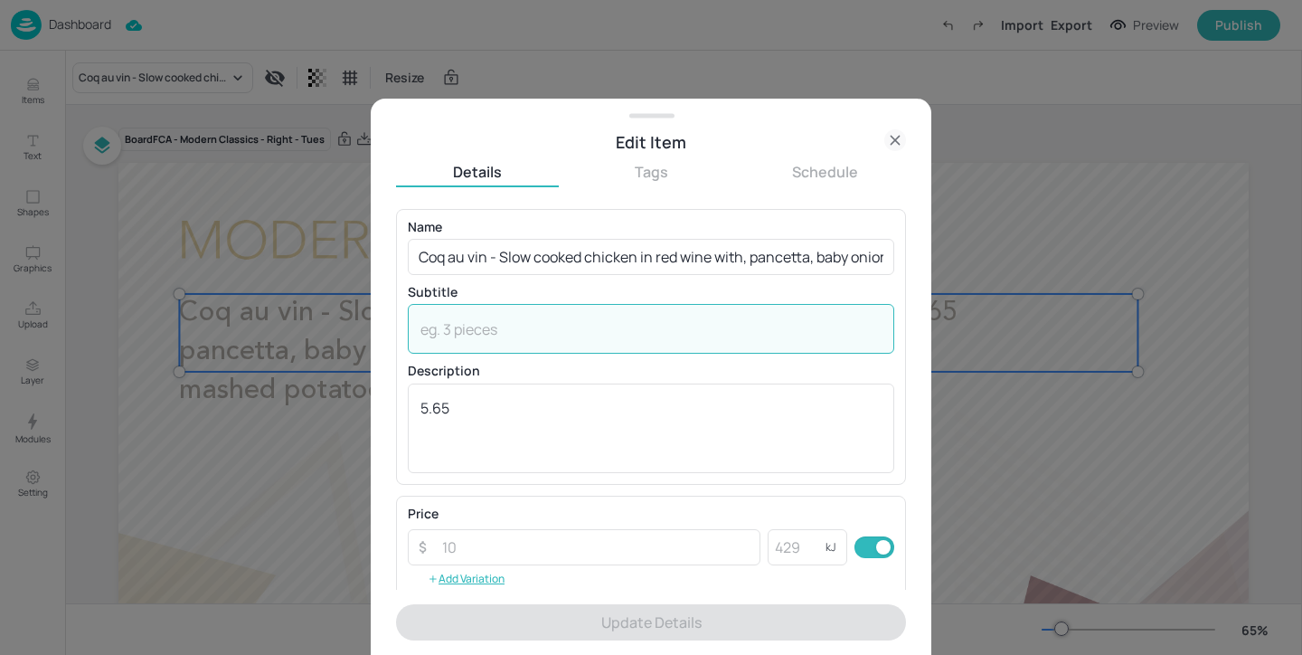
paste textarea "(Alcohol, Celery, Sulphites, Wheat, Soya)"
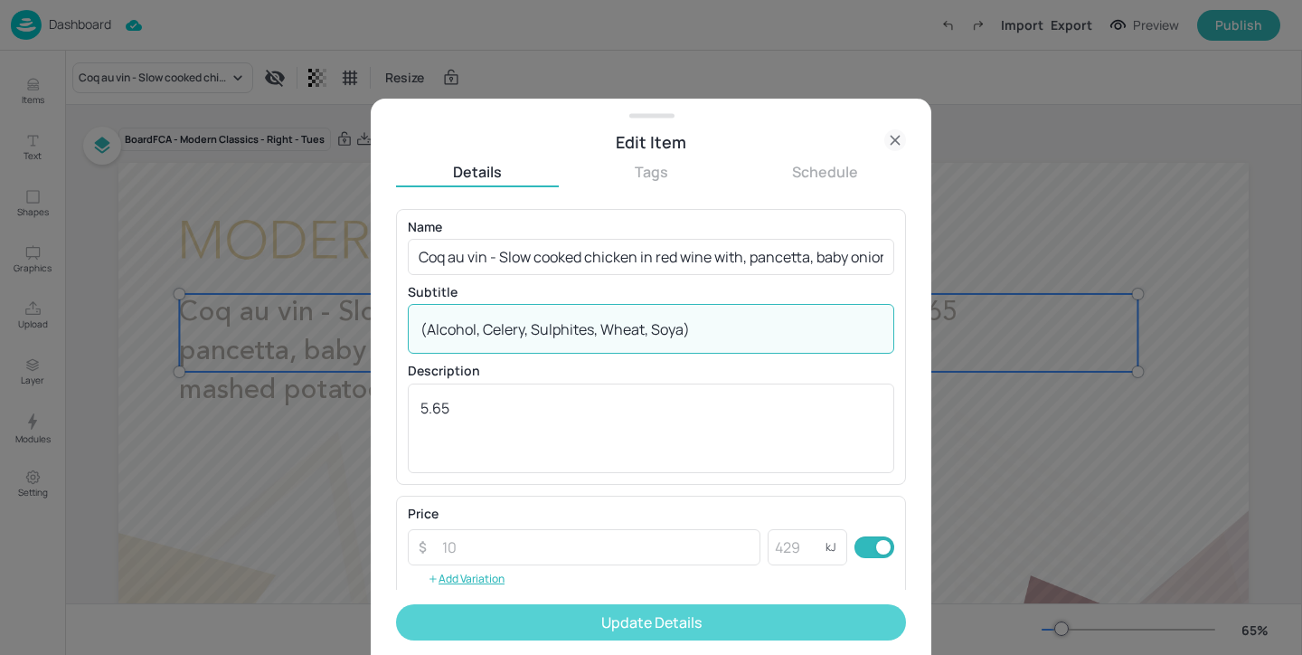
type textarea "(Alcohol, Celery, Sulphites, Wheat, Soya)"
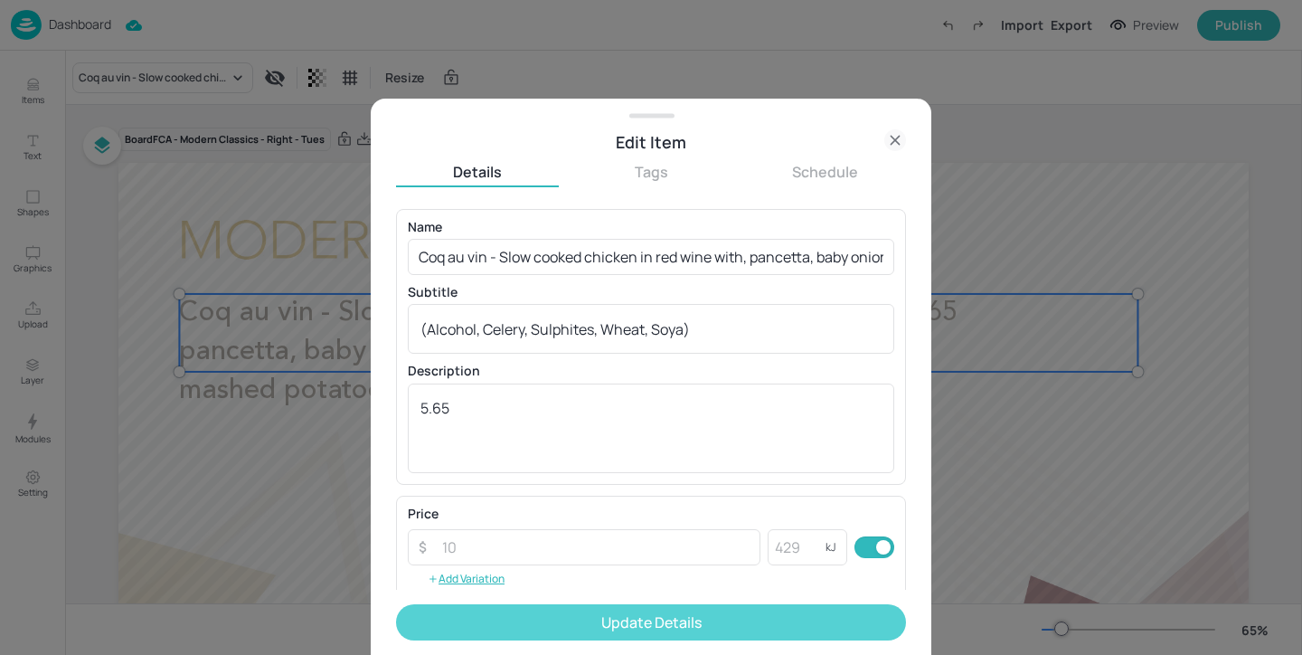
click at [646, 624] on button "Update Details" at bounding box center [651, 622] width 510 height 36
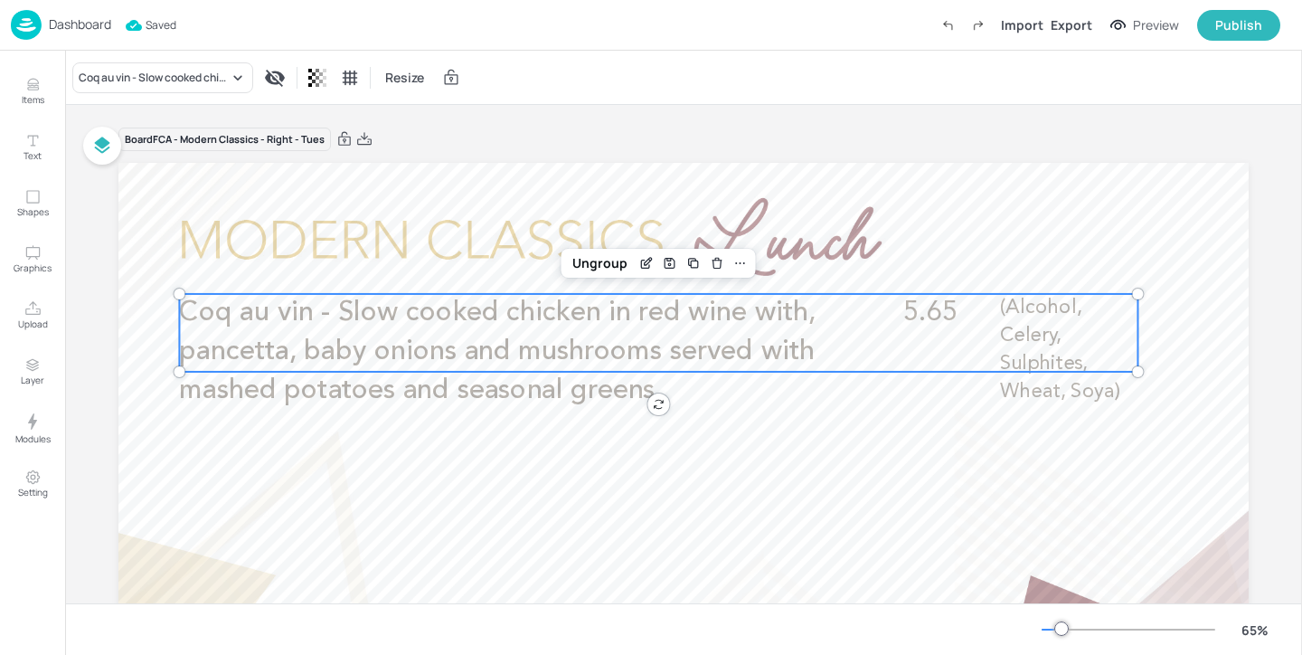
click at [107, 31] on p "Dashboard" at bounding box center [80, 24] width 62 height 13
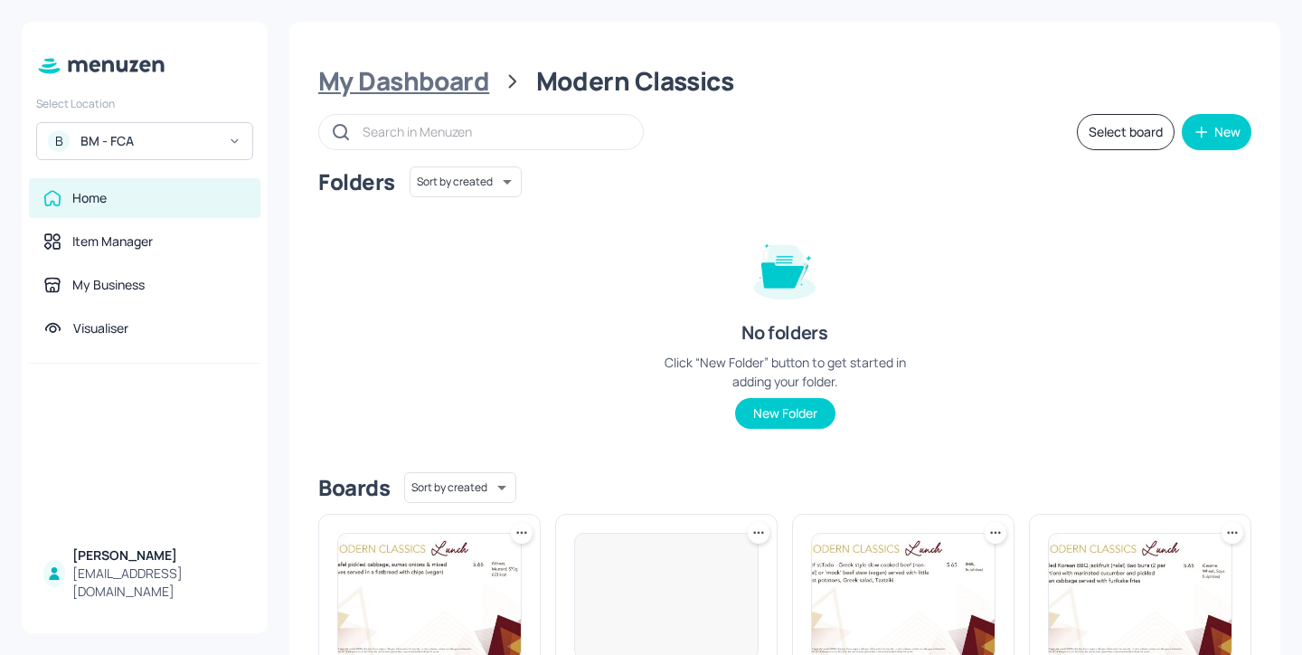
click at [434, 88] on div "My Dashboard" at bounding box center [403, 81] width 171 height 33
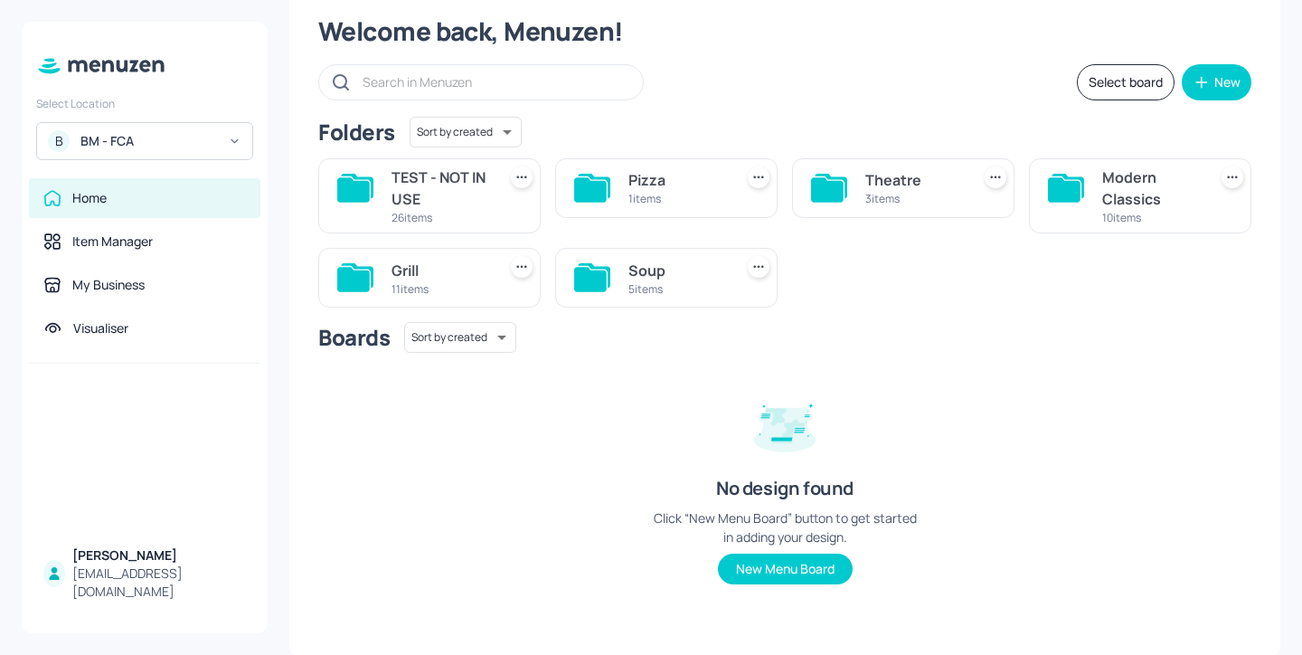
scroll to position [52, 0]
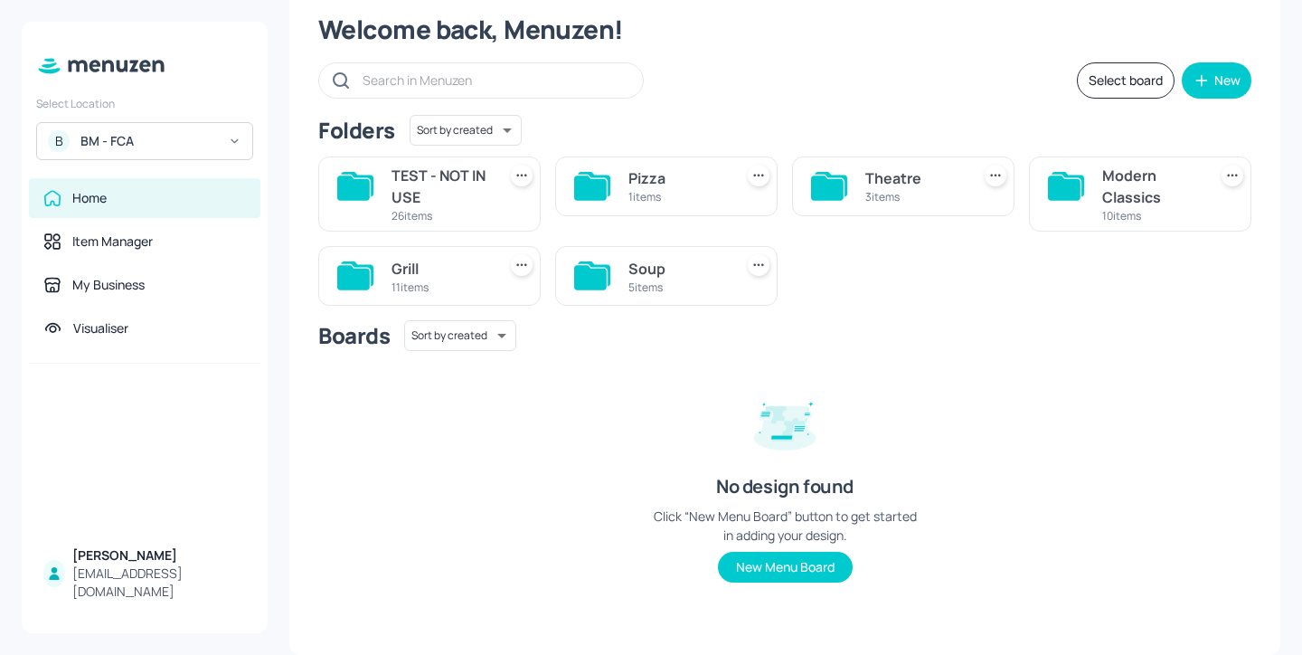
click at [458, 285] on div "11 items" at bounding box center [440, 286] width 98 height 15
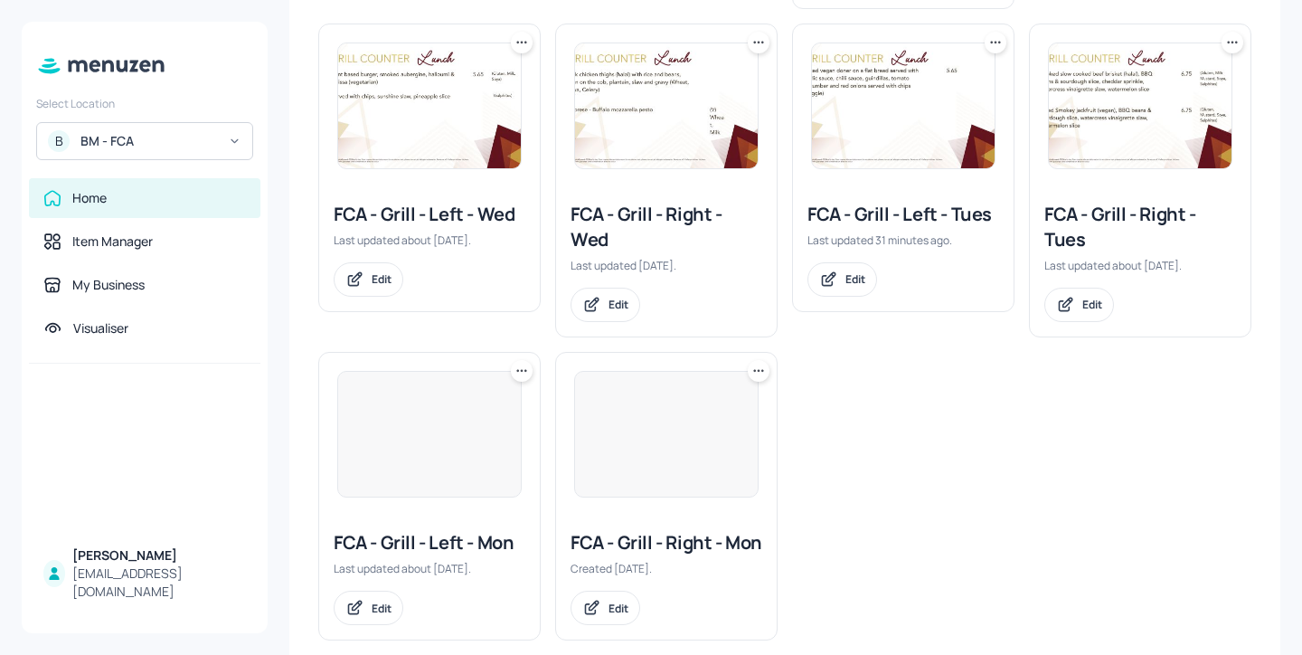
scroll to position [660, 0]
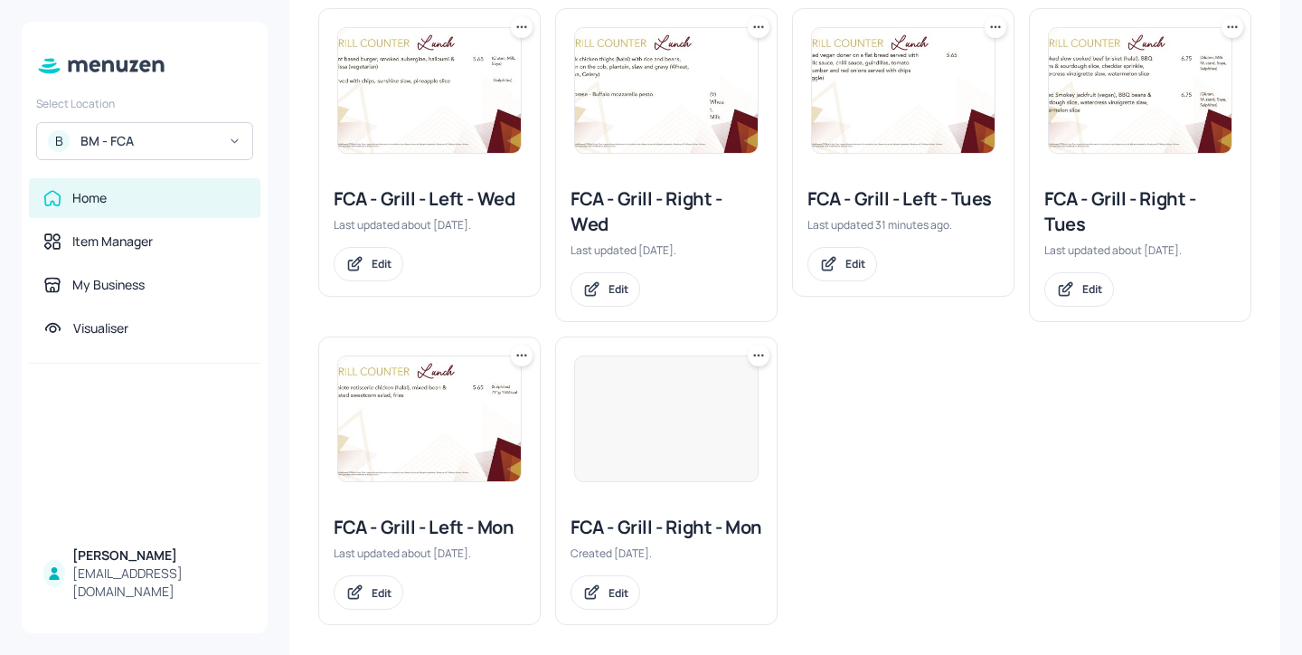
click at [893, 204] on div "FCA - Grill - Left - Tues" at bounding box center [903, 198] width 192 height 25
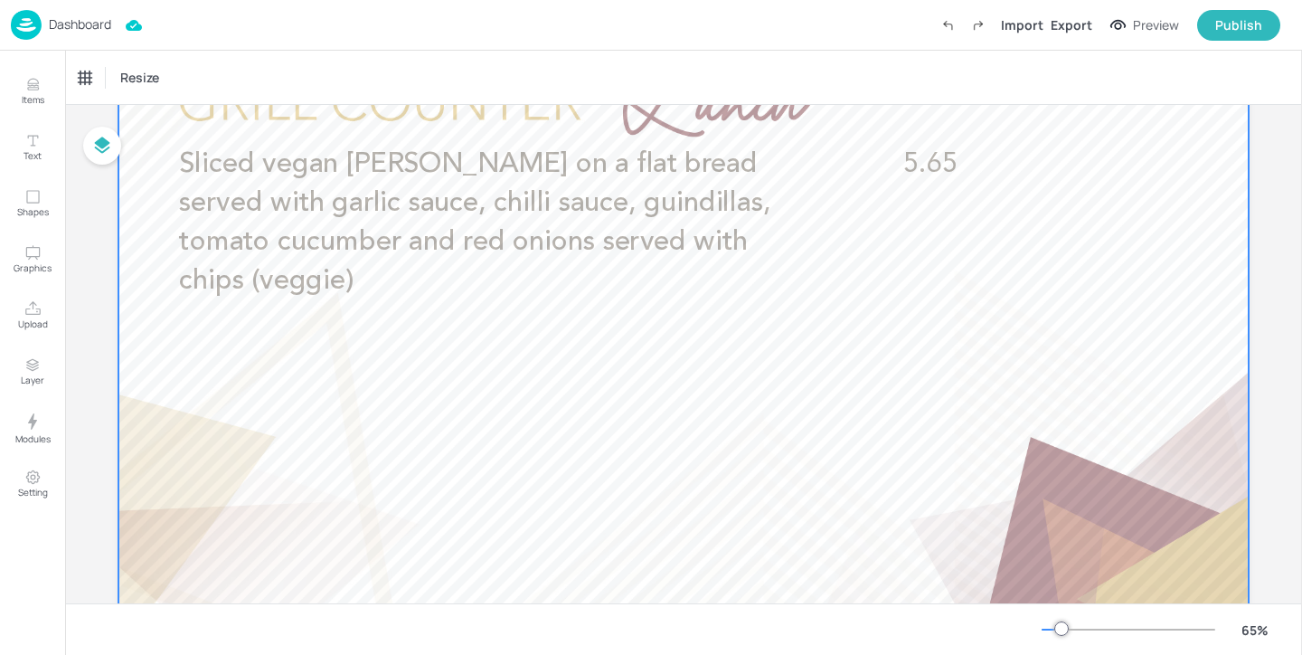
scroll to position [138, 0]
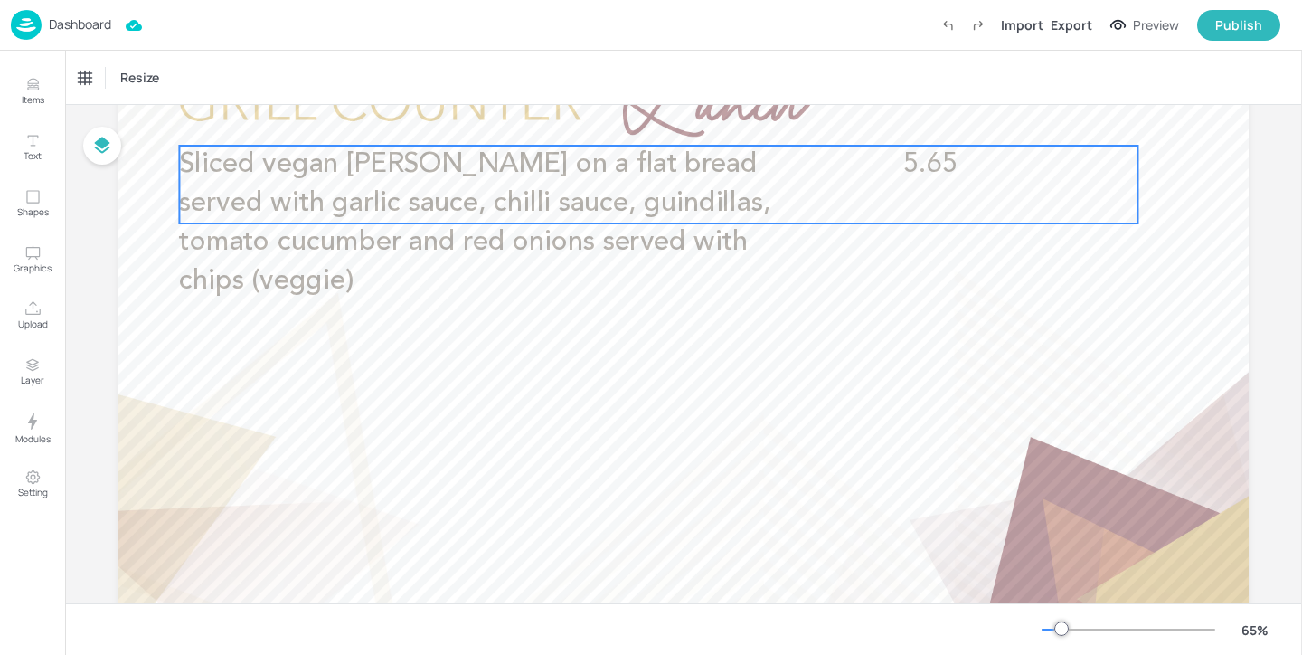
click at [393, 240] on span "Sliced vegan [PERSON_NAME] on a flat bread served with garlic sauce, chilli sau…" at bounding box center [474, 223] width 591 height 144
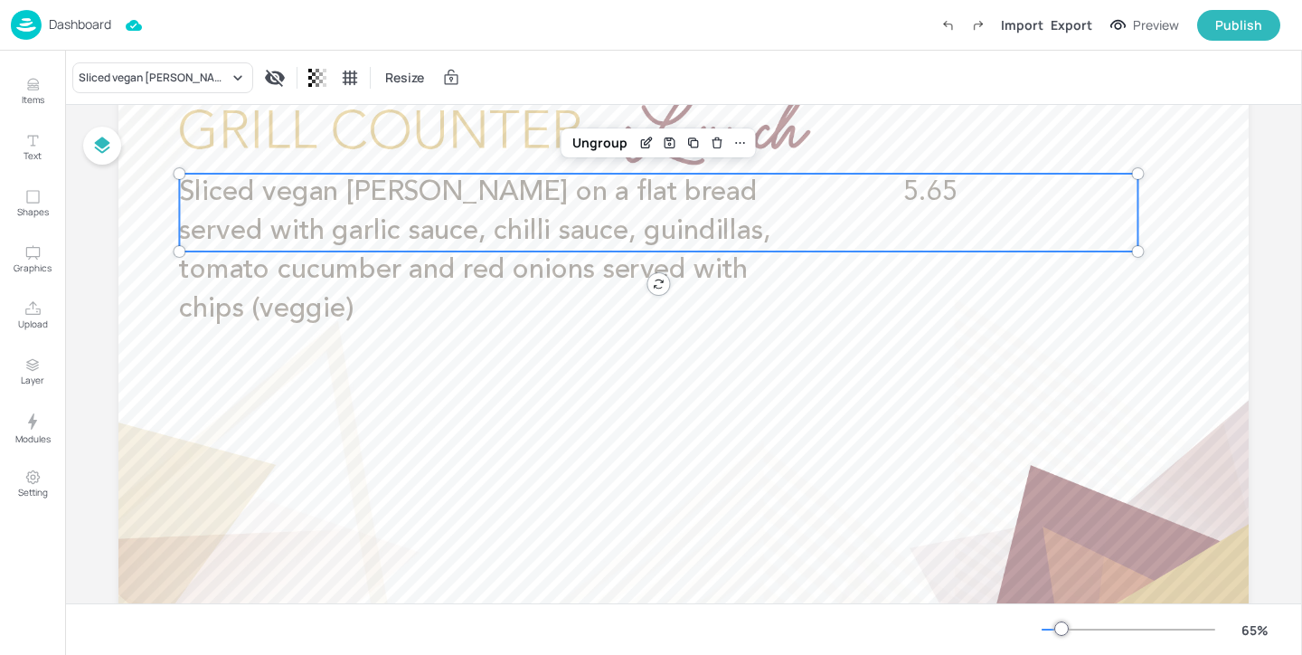
scroll to position [98, 0]
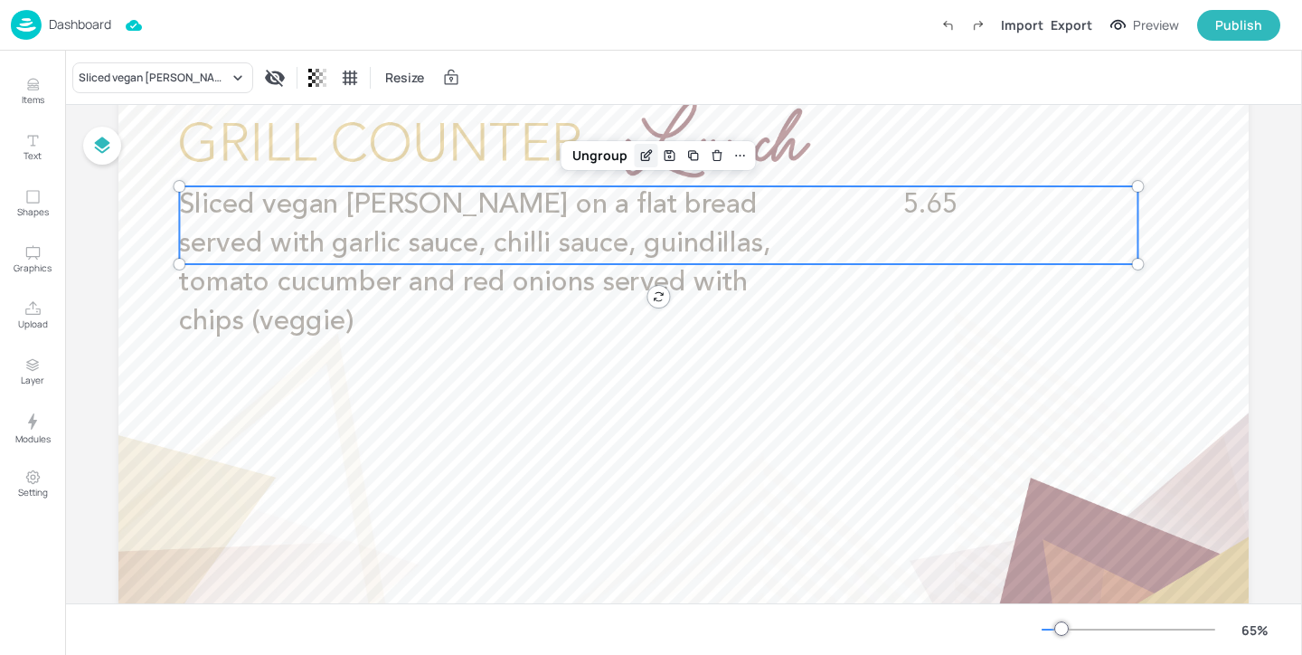
click at [638, 162] on icon "Edit Item" at bounding box center [645, 155] width 15 height 14
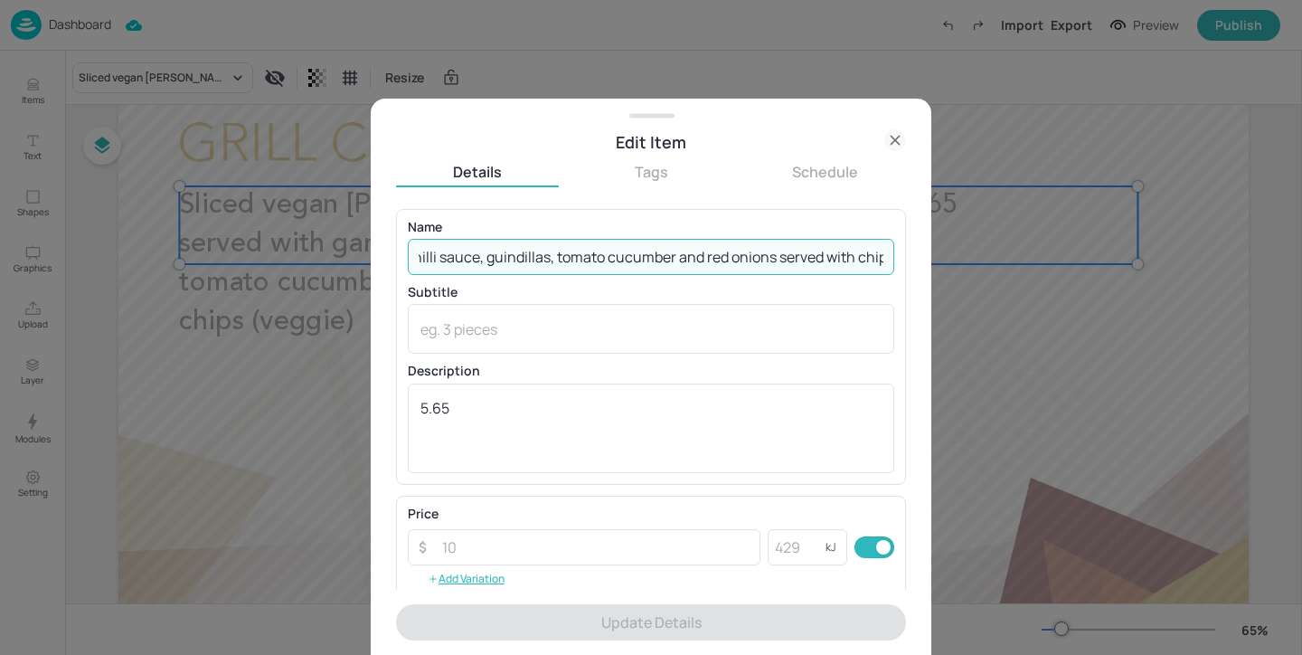
drag, startPoint x: 414, startPoint y: 257, endPoint x: 1066, endPoint y: 259, distance: 651.8
click at [1063, 257] on div "Edit Item Details Tags Schedule Name Sliced vegan [PERSON_NAME] on a flat bread…" at bounding box center [651, 327] width 1302 height 655
paste input ", garlic sauce, chilli sauce, guindillas peppers, tomato, cucumber & red onions…"
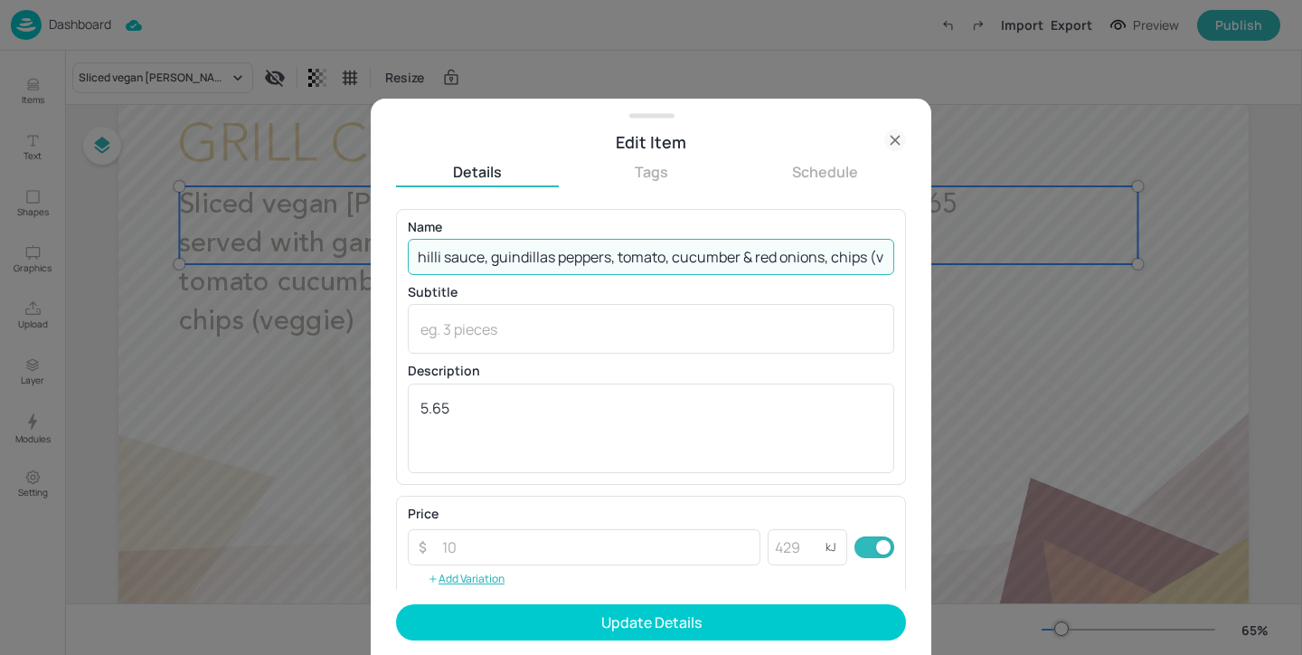
type input "Sliced vegan [PERSON_NAME] on a flat bread, garlic sauce, chilli sauce, guindil…"
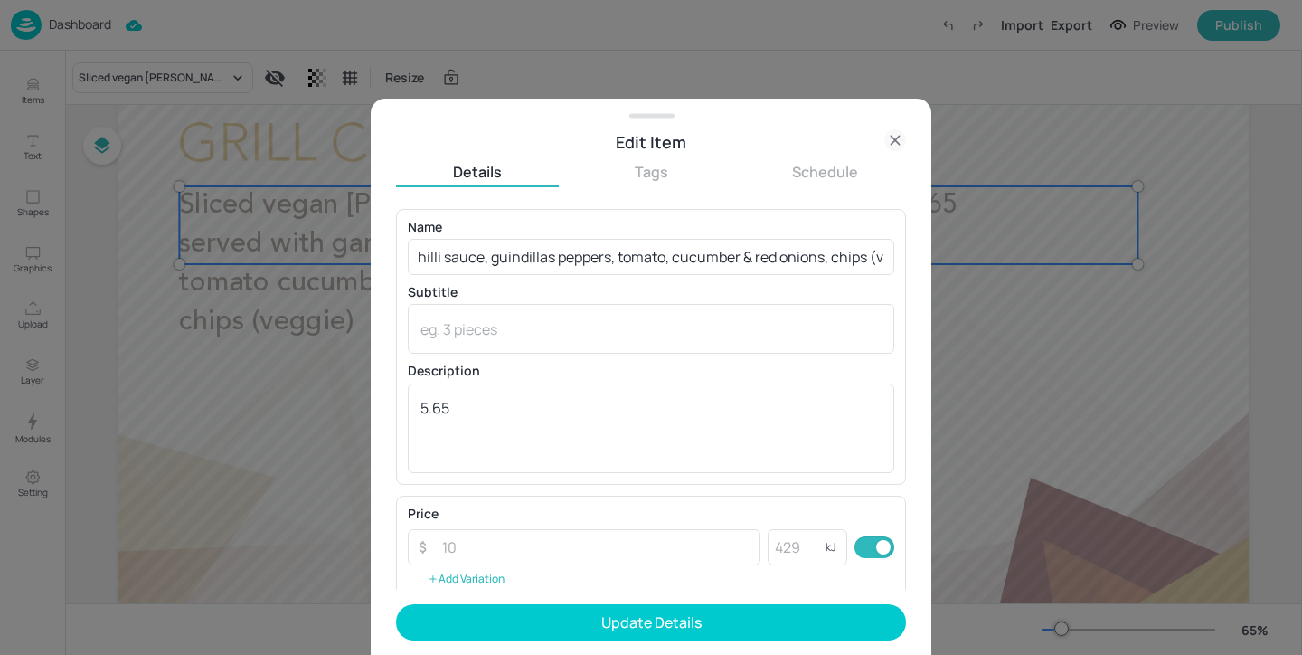
scroll to position [0, 0]
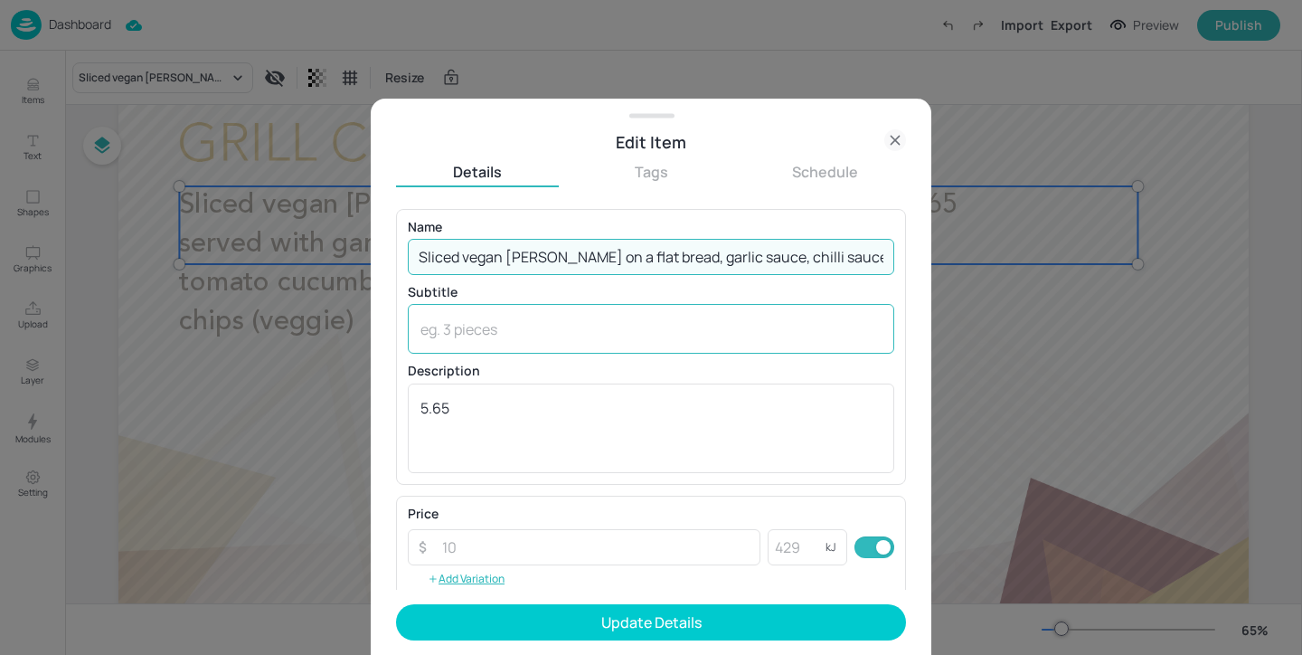
click at [481, 333] on textarea at bounding box center [650, 329] width 461 height 20
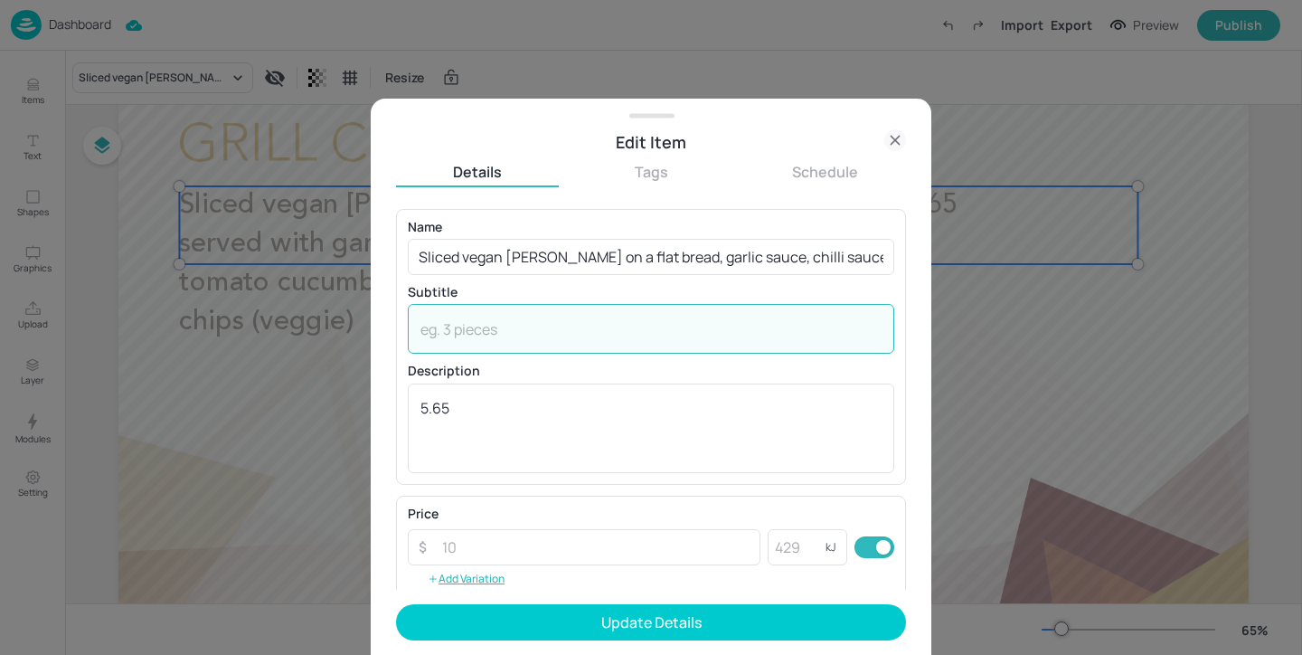
paste textarea "(Wheat, Soya, Milk, Eggs, Mustard) Vegan option available!"
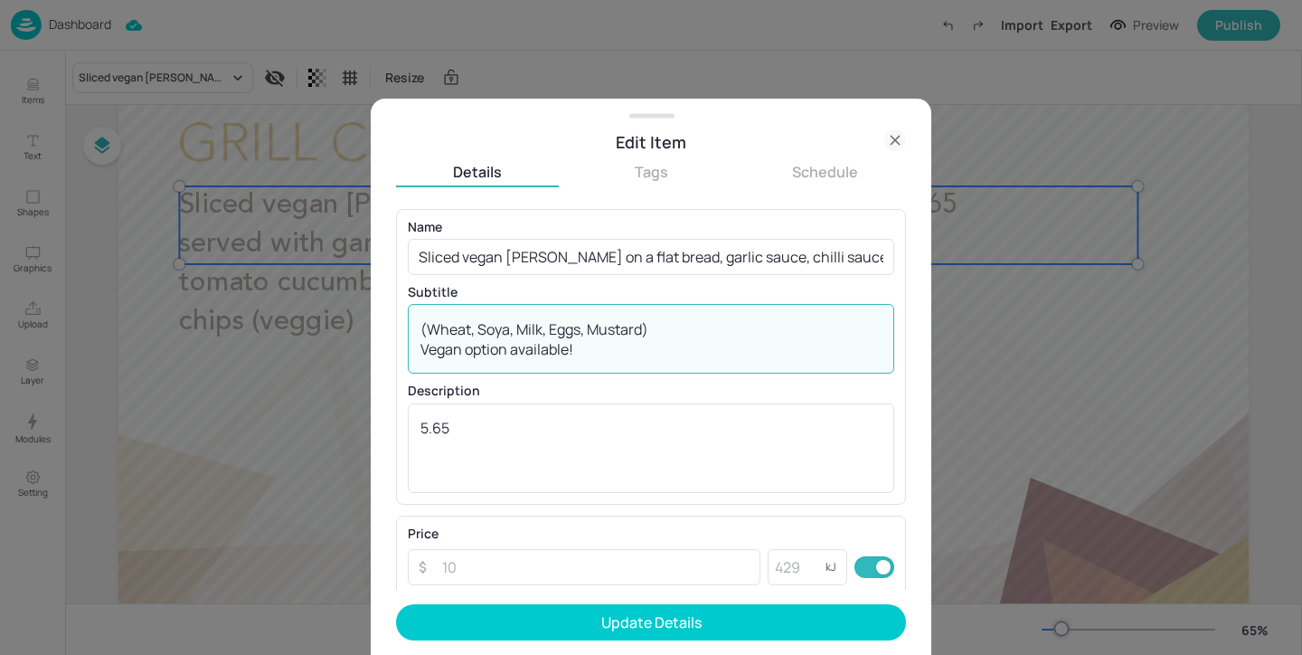
drag, startPoint x: 656, startPoint y: 326, endPoint x: 971, endPoint y: 335, distance: 314.7
click at [971, 335] on div "Edit Item Details Tags Schedule Name Sliced vegan [PERSON_NAME] on a flat bread…" at bounding box center [651, 327] width 1302 height 655
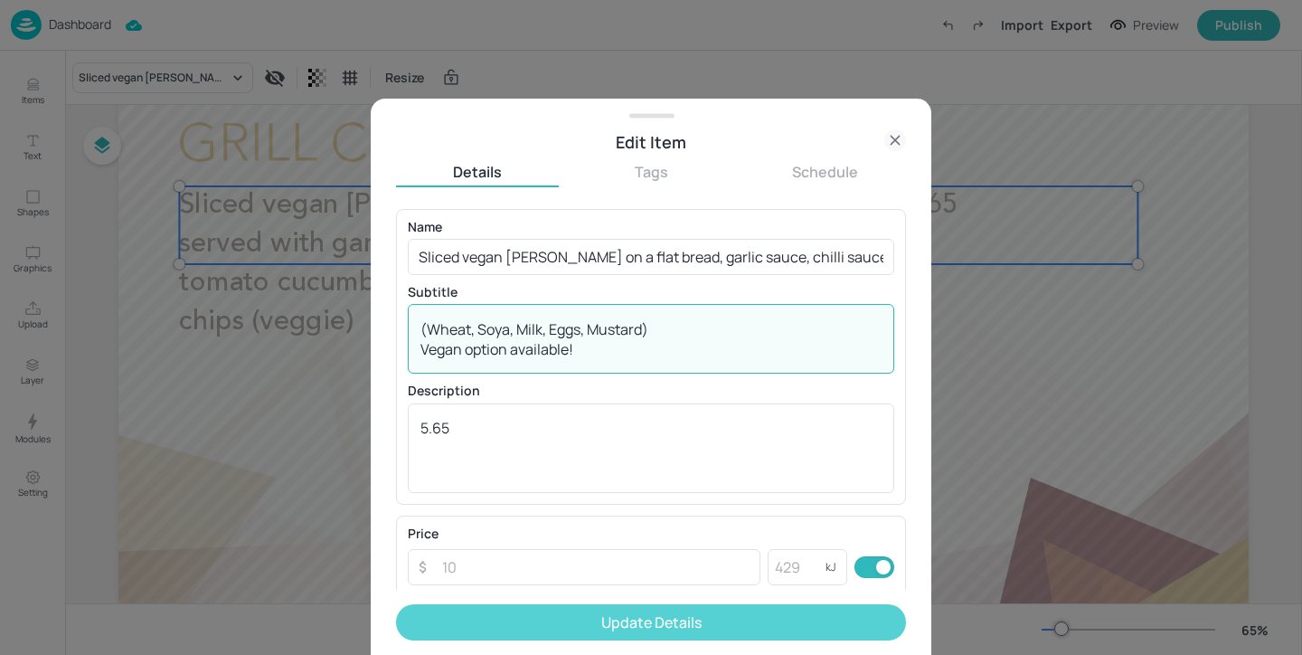
type textarea "(Wheat, Soya, Milk, Eggs, Mustard) Vegan option available!"
click at [668, 611] on button "Update Details" at bounding box center [651, 622] width 510 height 36
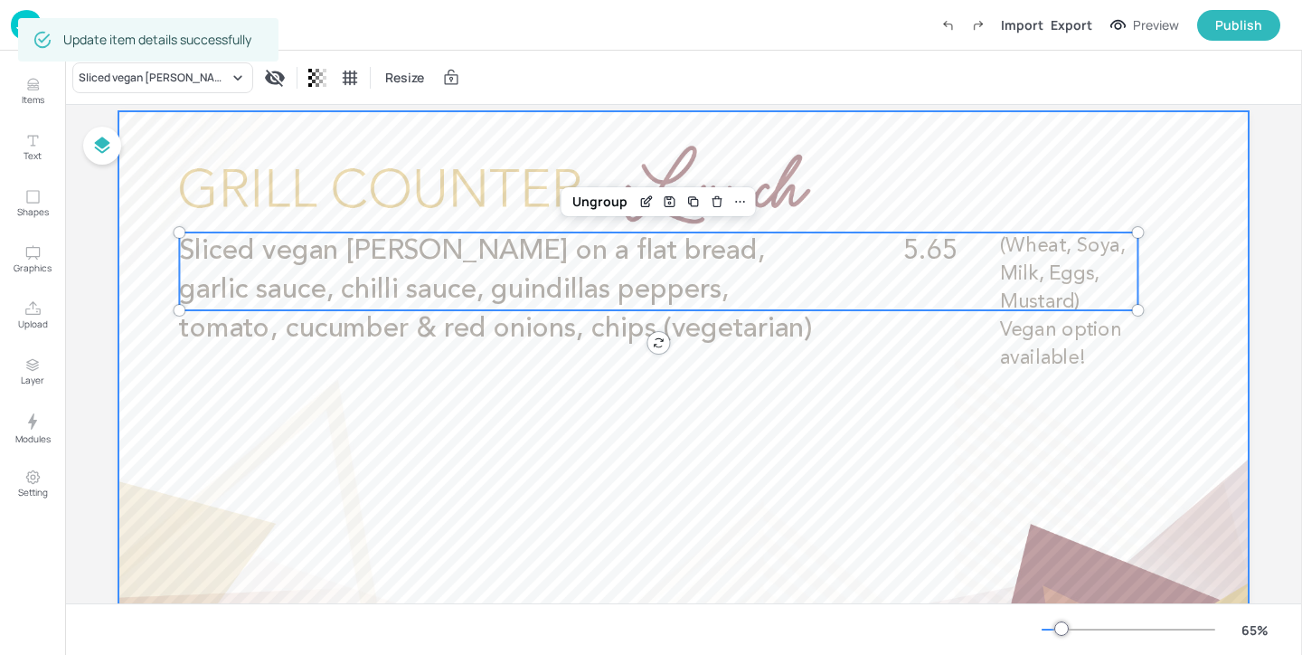
scroll to position [40, 0]
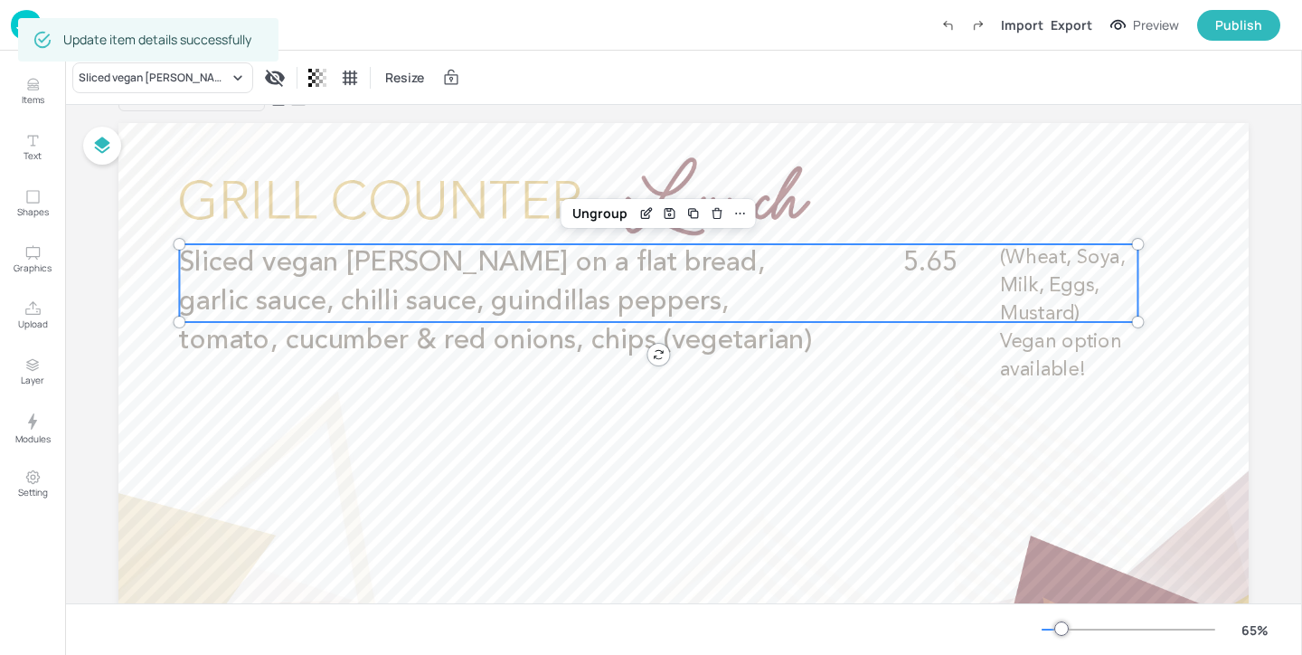
click at [902, 115] on div "Board FCA - Grill - Left - Tues Sliced vegan [PERSON_NAME] on a flat bread, gar…" at bounding box center [683, 445] width 1130 height 717
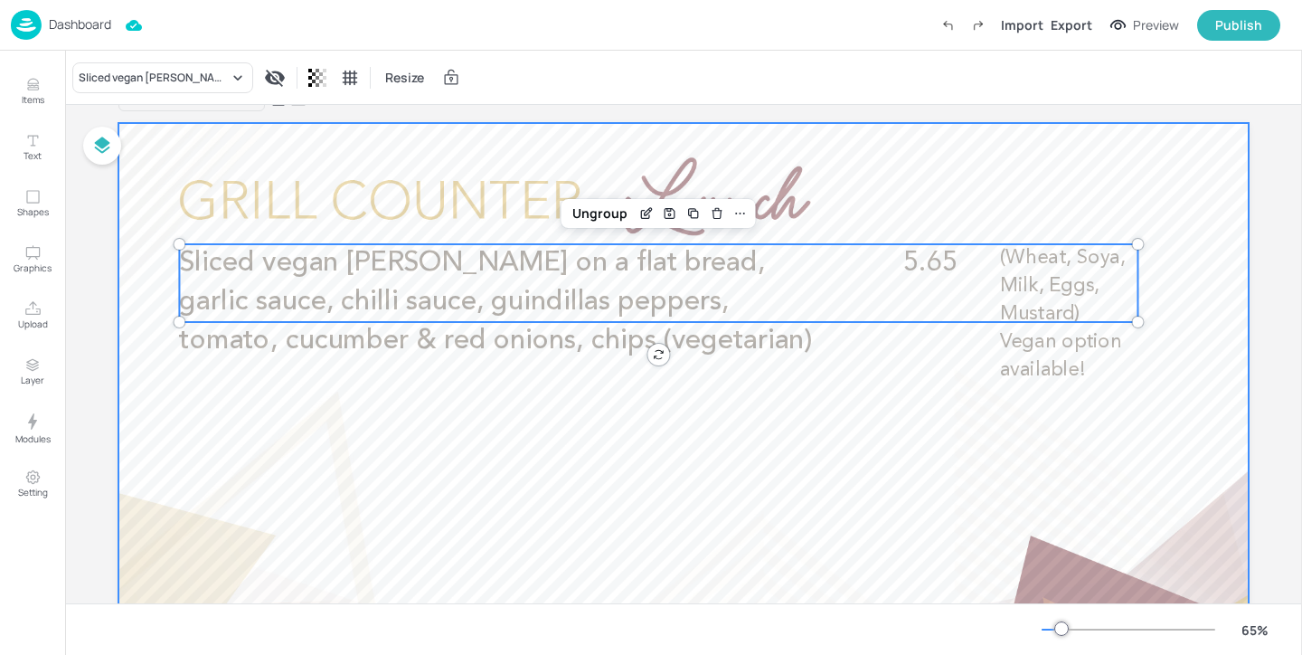
click at [902, 141] on div at bounding box center [683, 441] width 1130 height 636
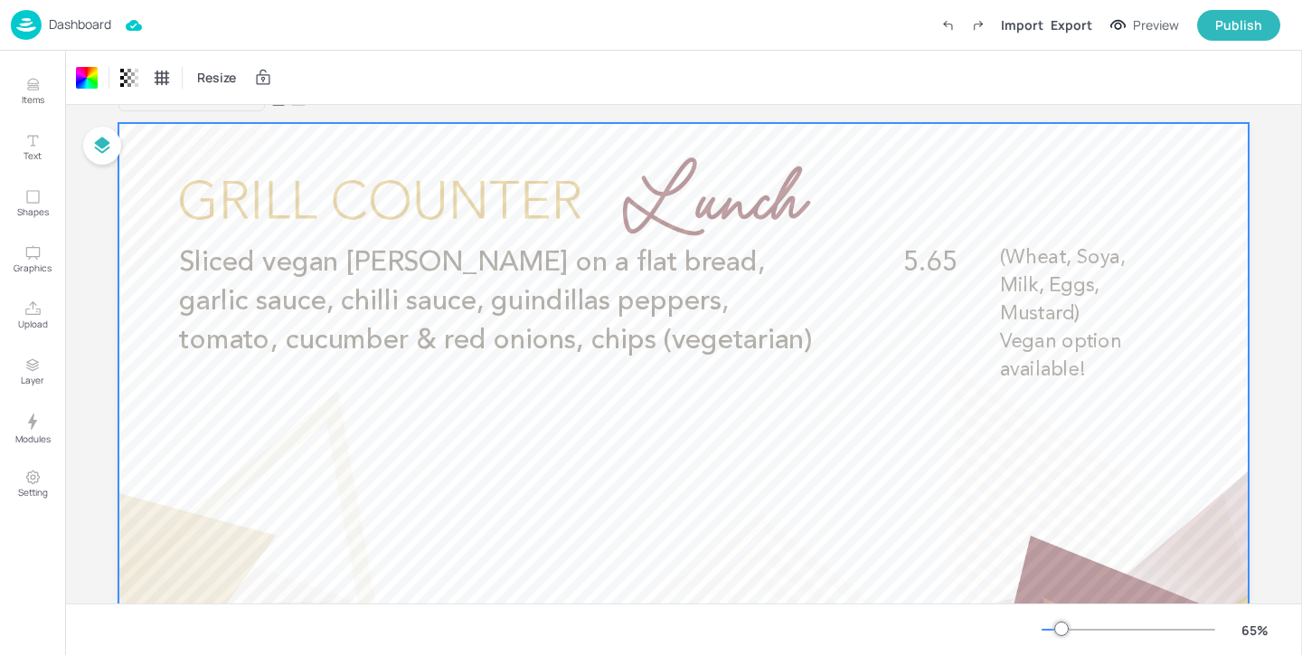
click at [93, 29] on p "Dashboard" at bounding box center [80, 24] width 62 height 13
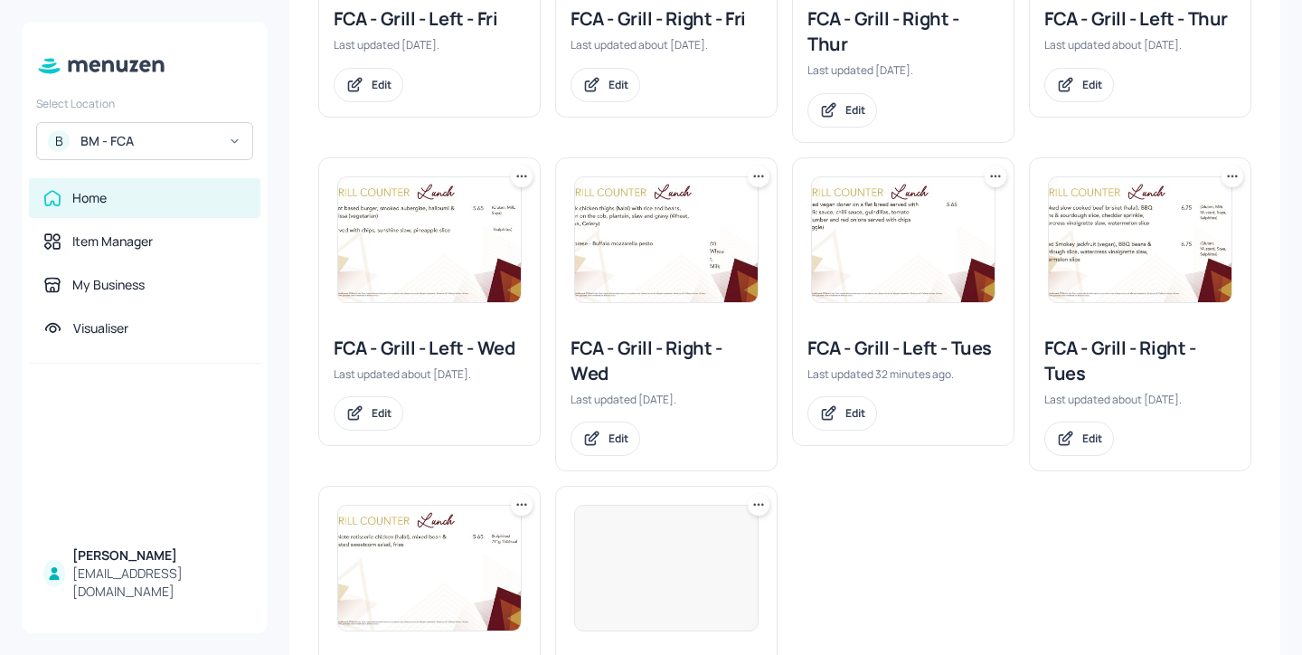
scroll to position [541, 0]
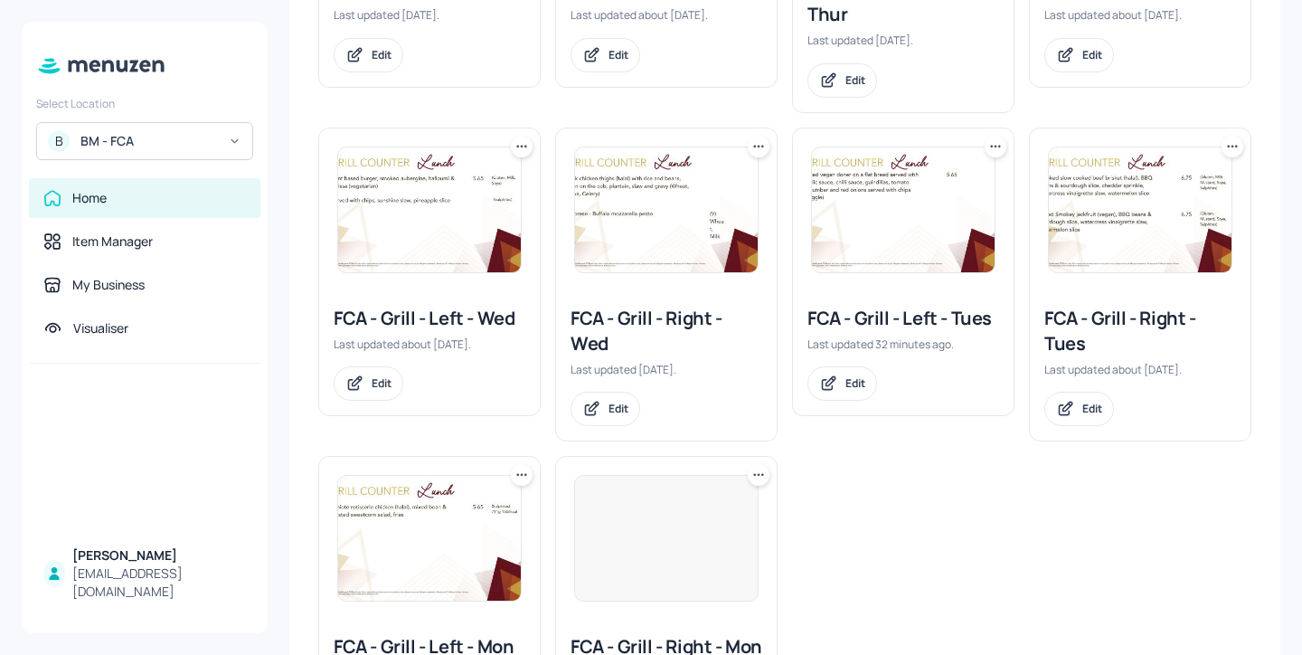
click at [1081, 333] on div "FCA - Grill - Right - Tues" at bounding box center [1140, 331] width 192 height 51
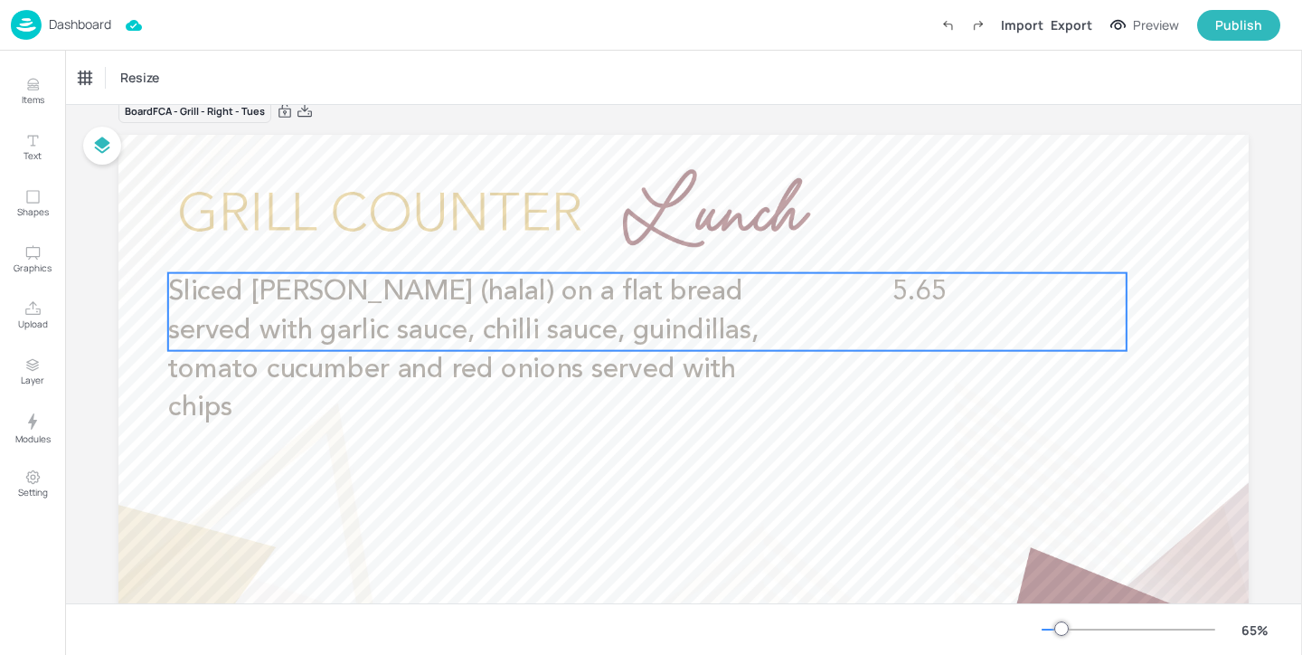
scroll to position [34, 0]
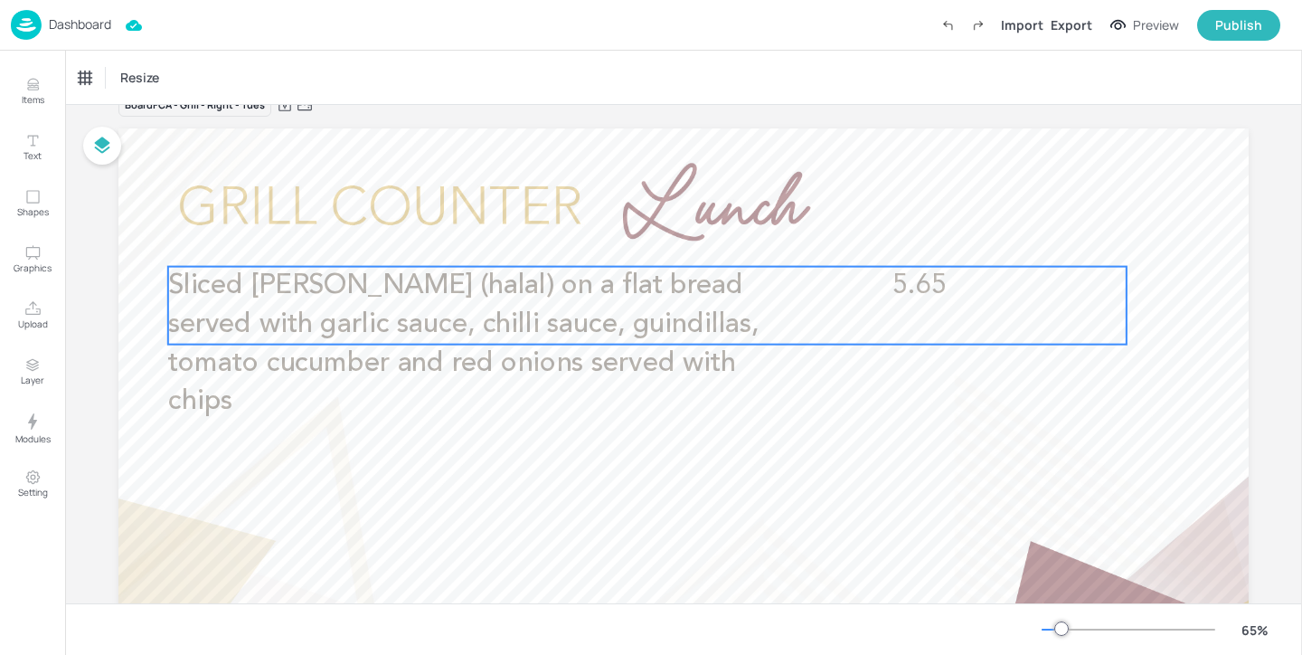
click at [711, 326] on p "Sliced [PERSON_NAME] (halal) on a flat bread served with garlic sauce, chilli s…" at bounding box center [487, 344] width 639 height 155
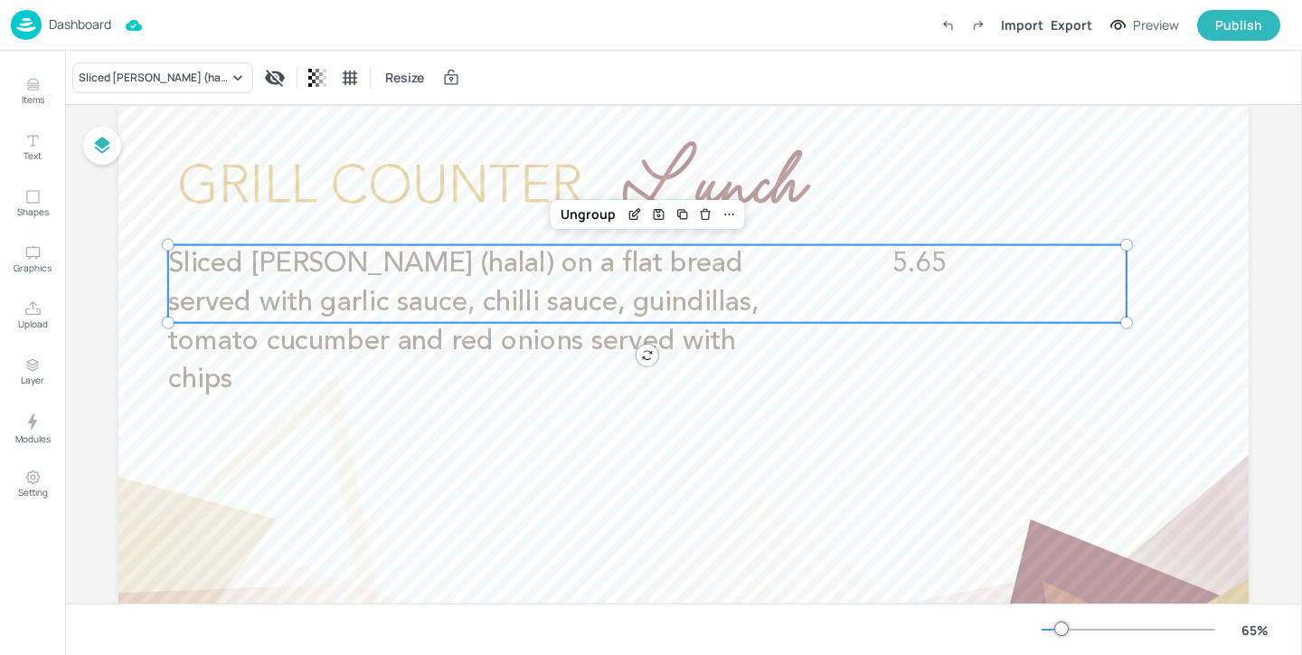
scroll to position [58, 0]
click at [637, 209] on icon "Edit Item" at bounding box center [638, 209] width 2 height 2
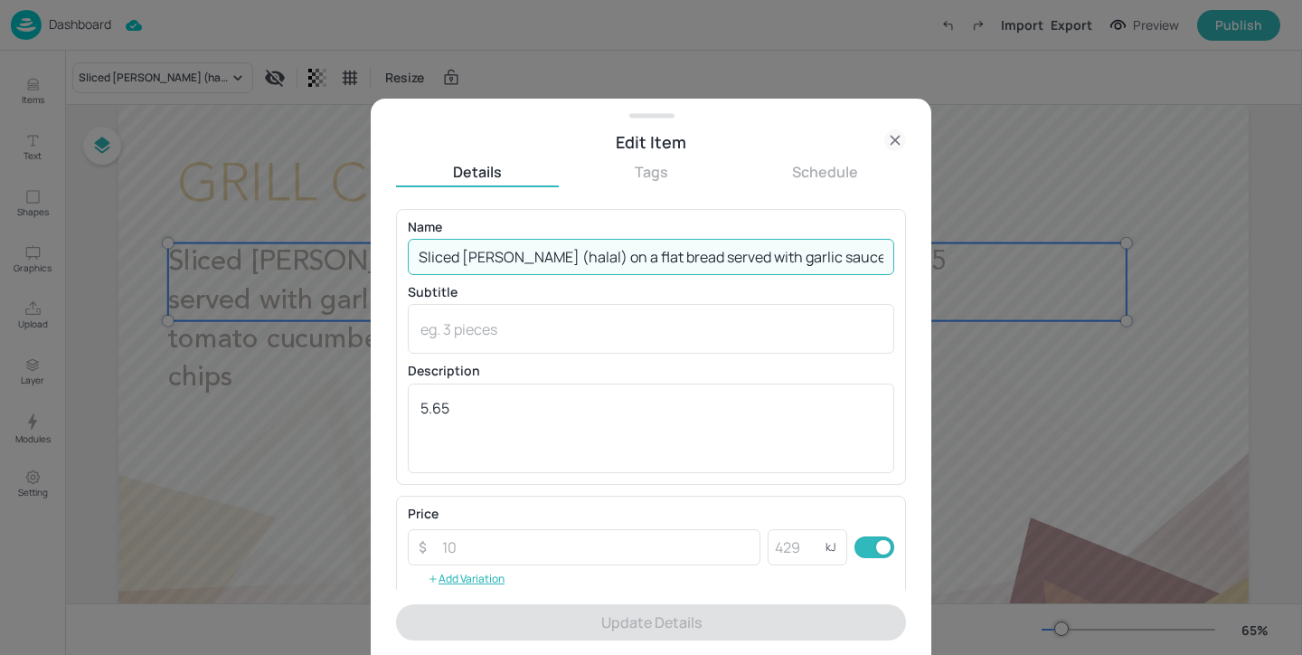
scroll to position [0, 427]
drag, startPoint x: 415, startPoint y: 250, endPoint x: 1079, endPoint y: 290, distance: 664.8
click at [1080, 289] on div "Edit Item Details Tags Schedule Name Sliced [PERSON_NAME] (halal) on a flat bre…" at bounding box center [651, 327] width 1302 height 655
paste input "beef [PERSON_NAME] (halal) on a flat bread, garlic sauce, chilli sauce, guindil…"
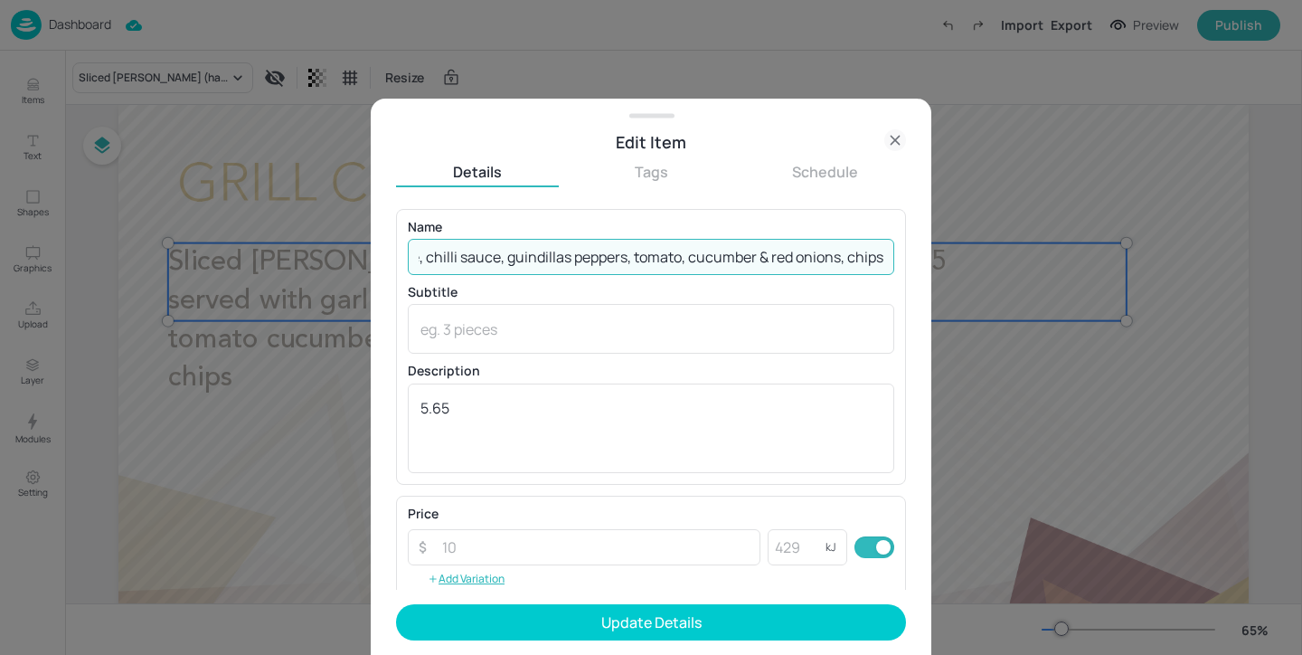
scroll to position [0, 353]
type input "Sliced beef [PERSON_NAME] (halal) on a flat bread, garlic sauce, chilli sauce, …"
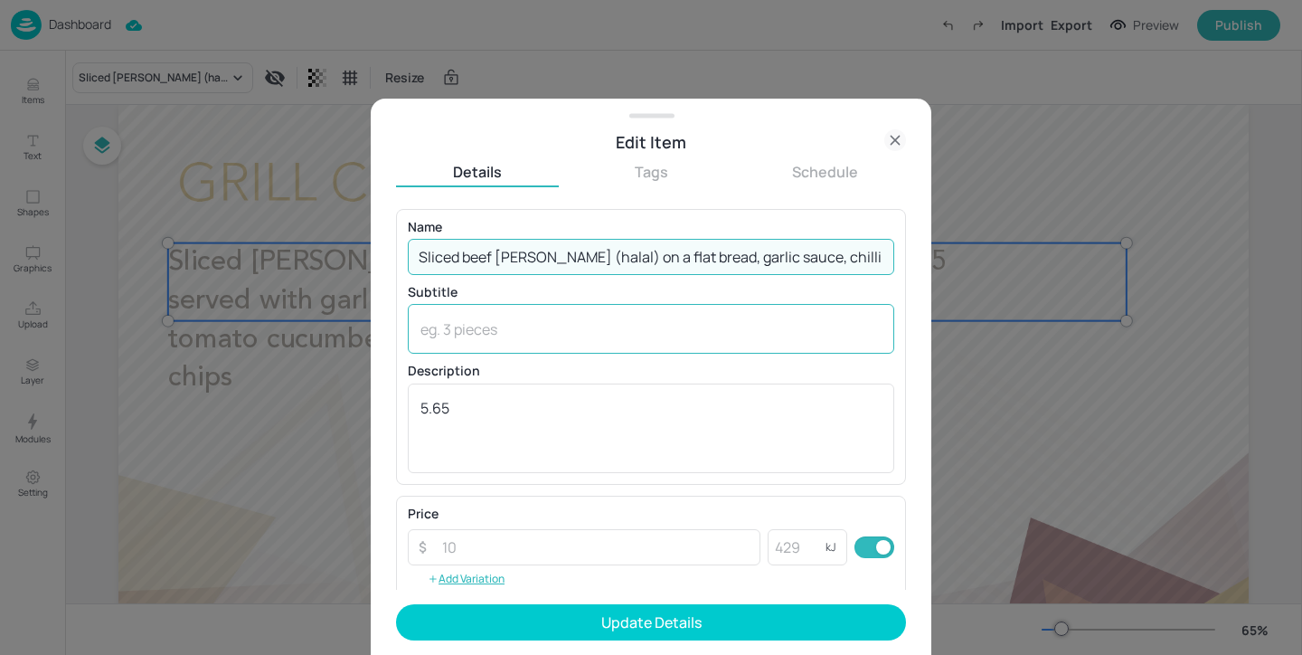
click at [531, 328] on textarea at bounding box center [650, 329] width 461 height 20
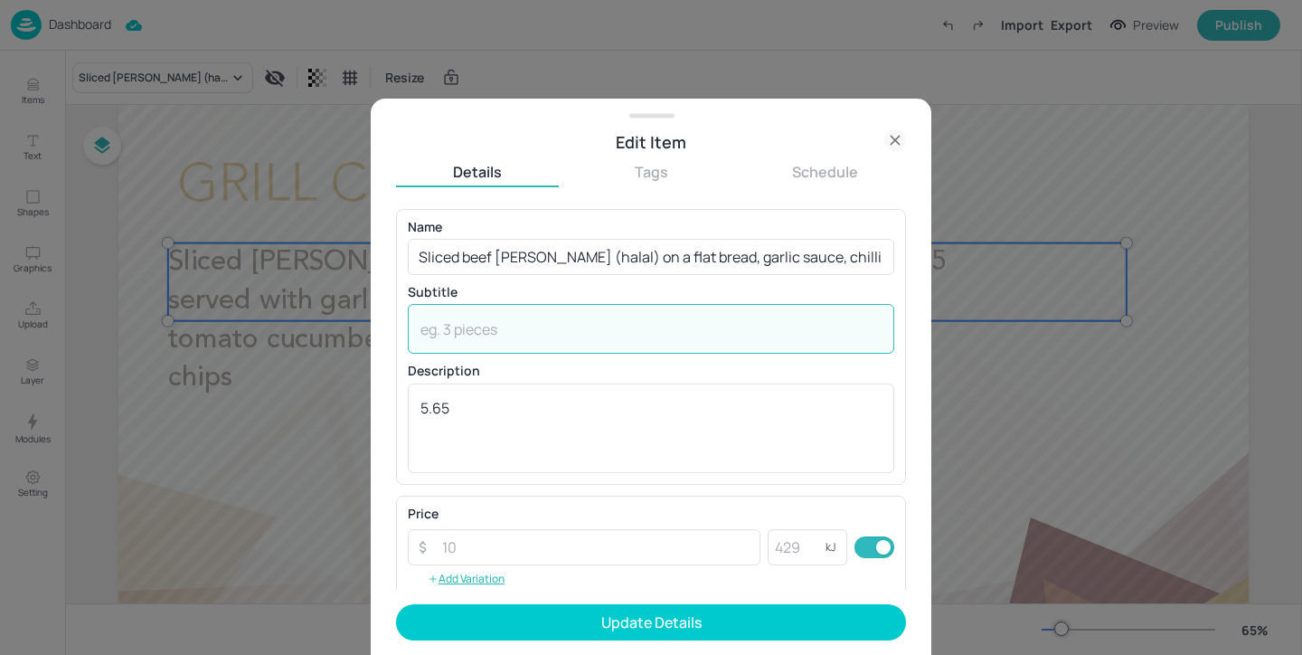
paste textarea "(Wheat, Milk, Eggs, Mustard)"
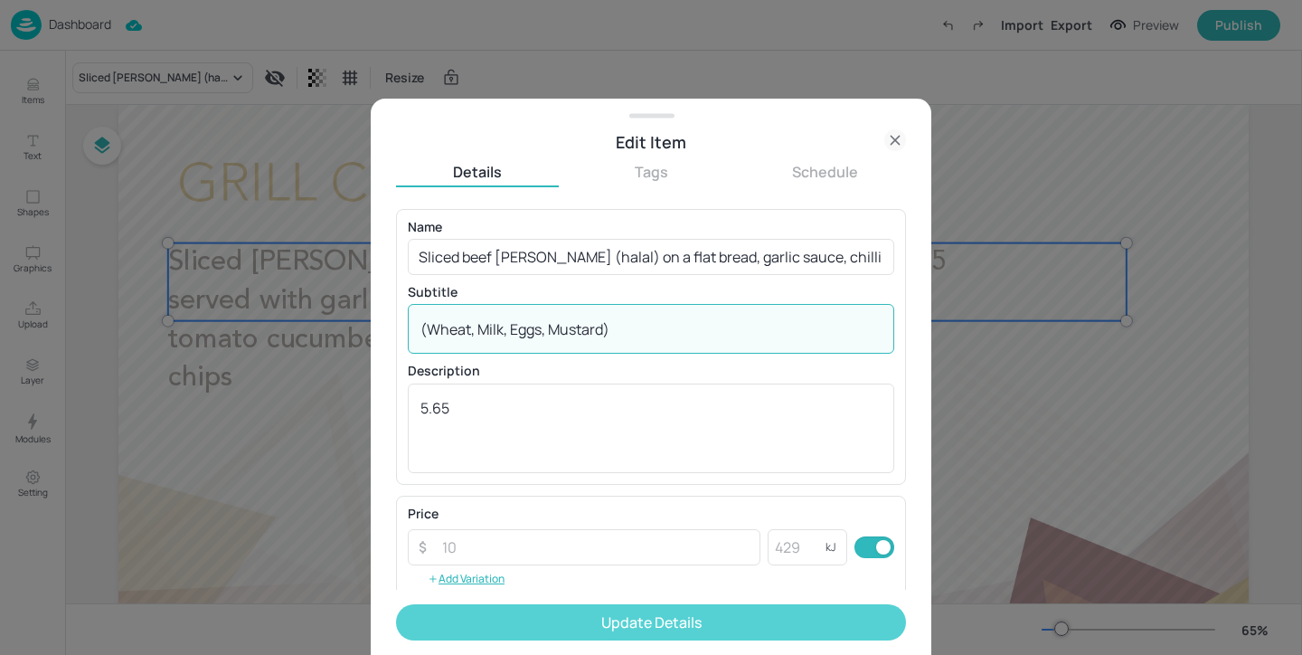
type textarea "(Wheat, Milk, Eggs, Mustard)"
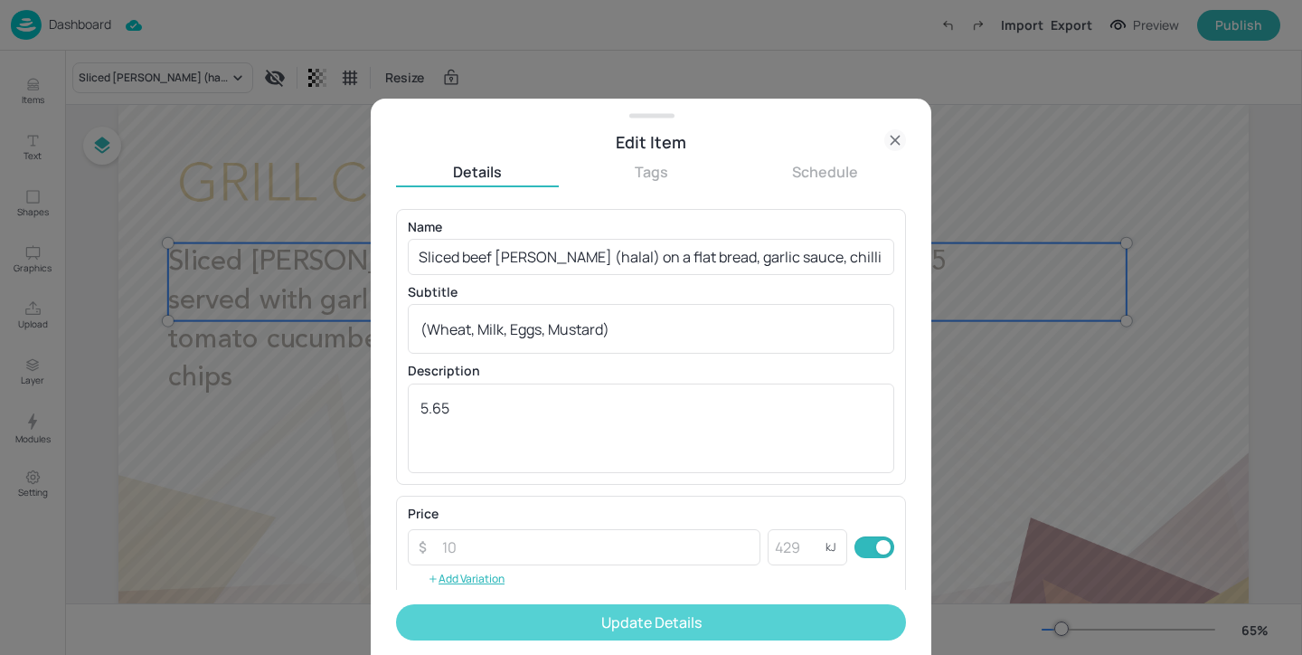
click at [636, 613] on button "Update Details" at bounding box center [651, 622] width 510 height 36
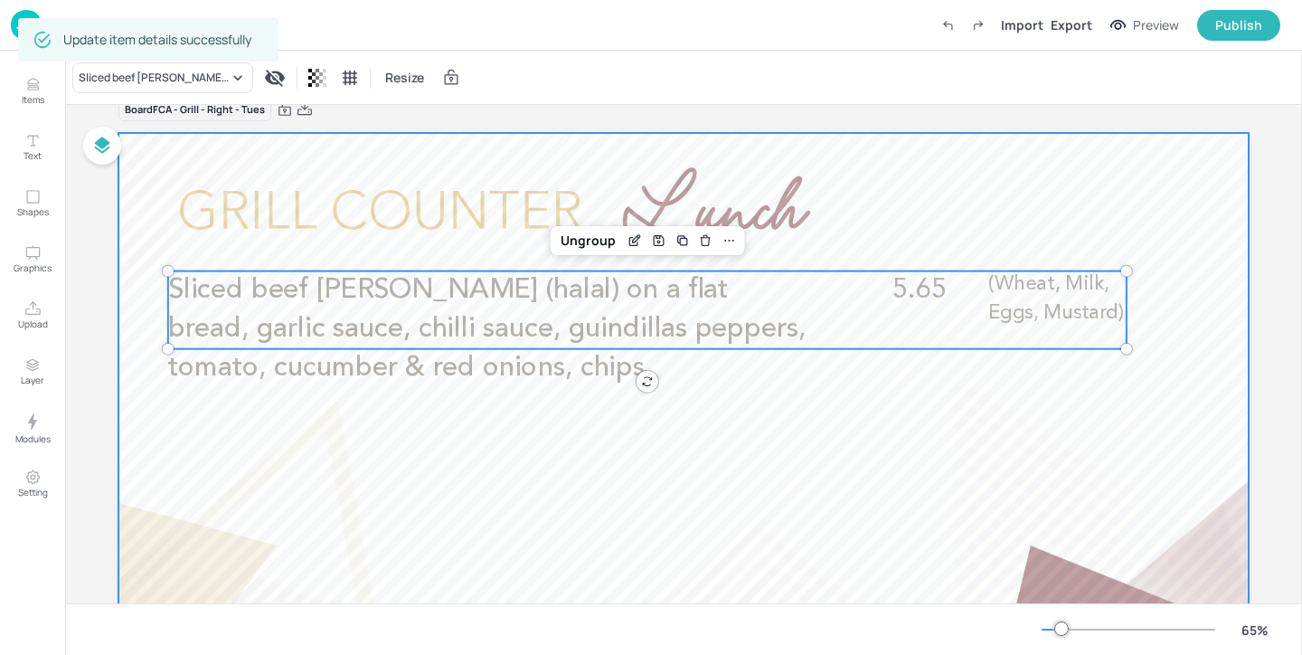
scroll to position [14, 0]
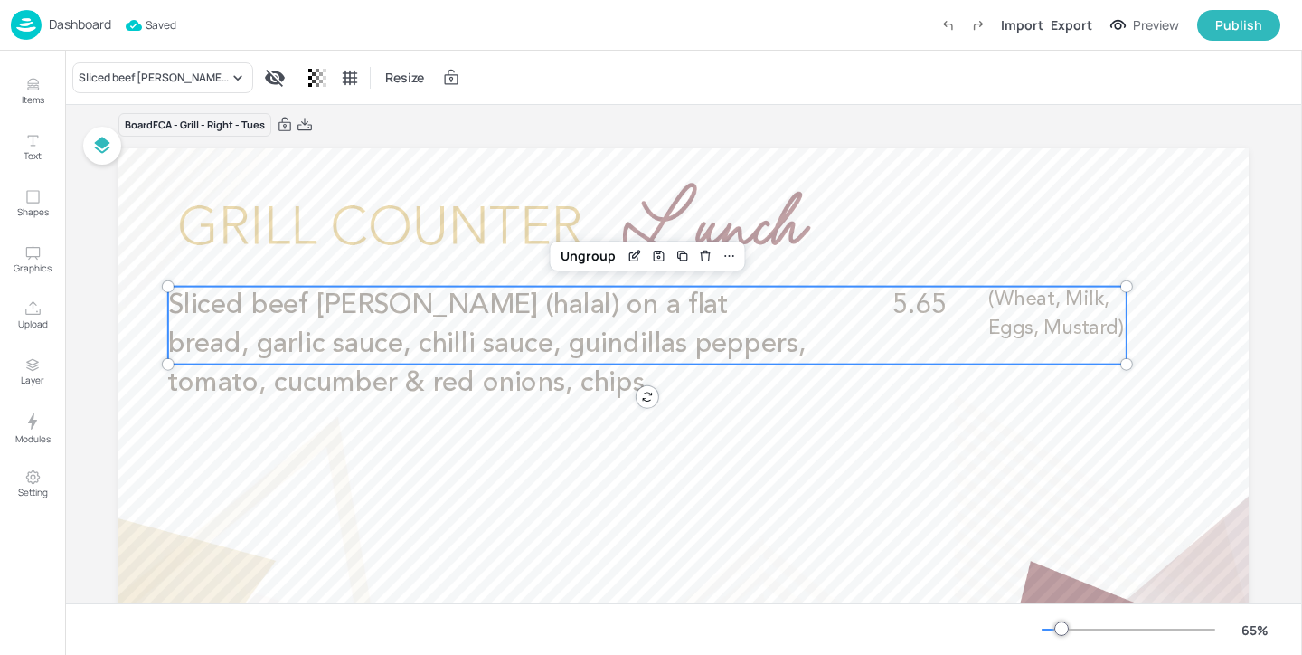
click at [84, 14] on div "Dashboard" at bounding box center [61, 25] width 100 height 30
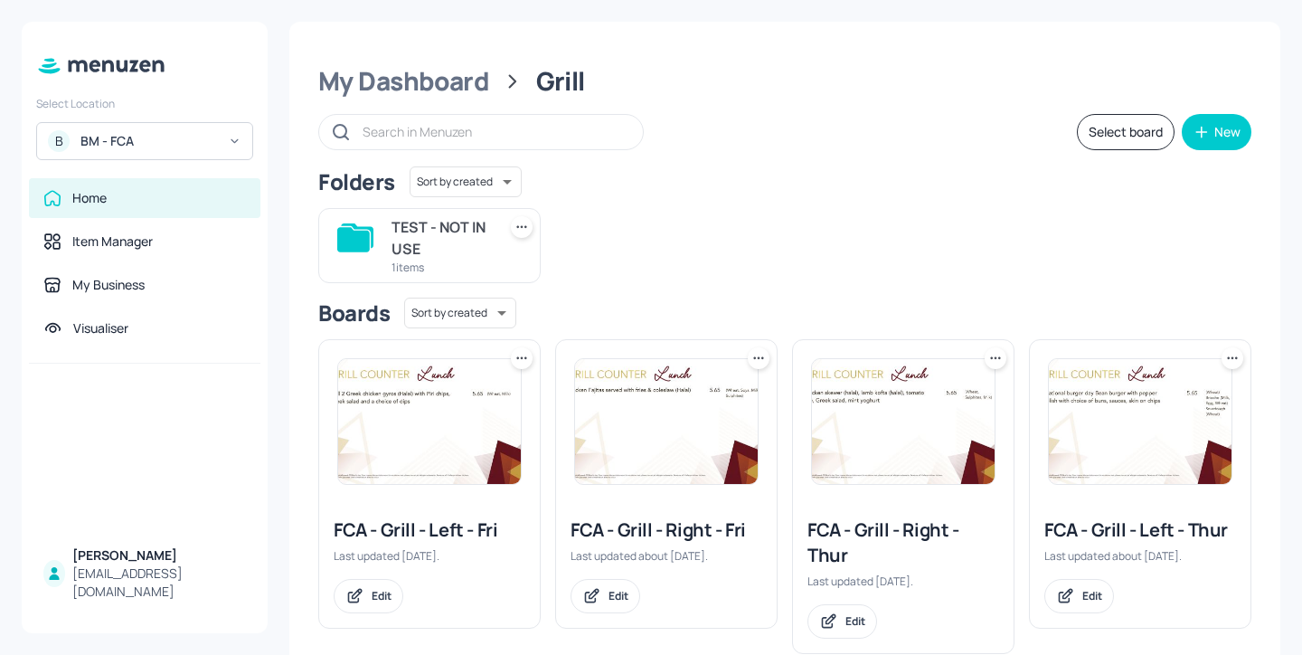
click at [213, 134] on div "BM - FCA" at bounding box center [148, 141] width 137 height 18
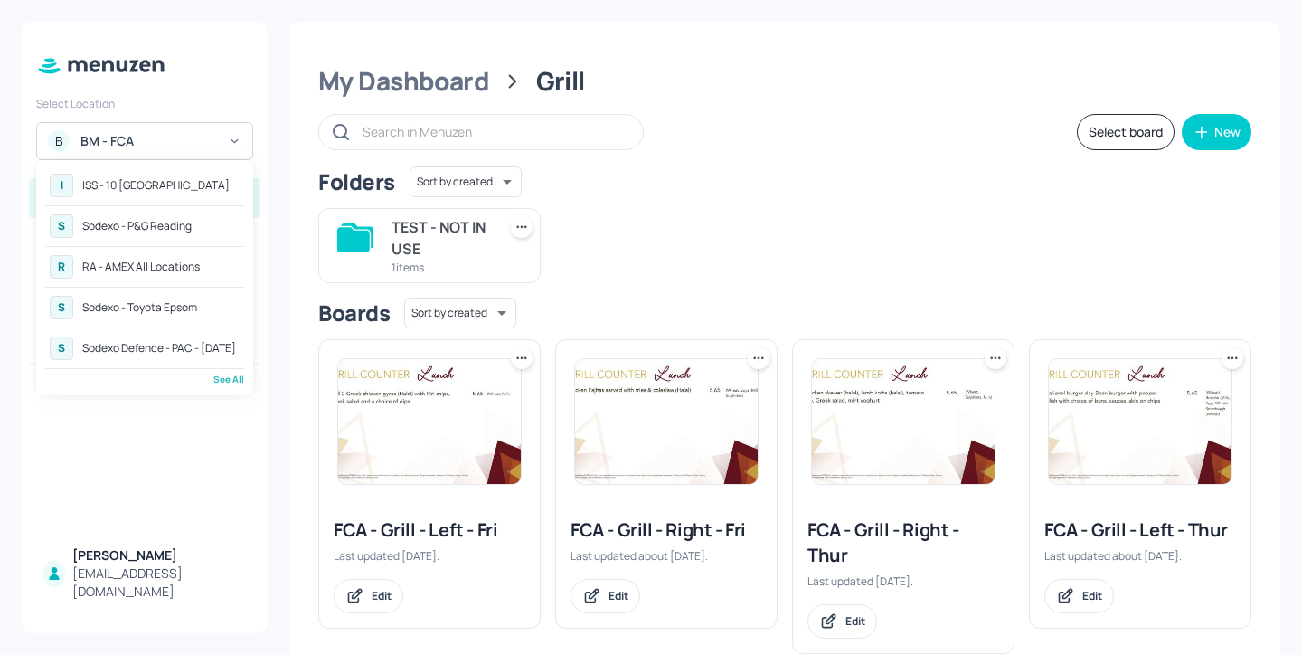
click at [231, 377] on div "See All" at bounding box center [144, 379] width 199 height 14
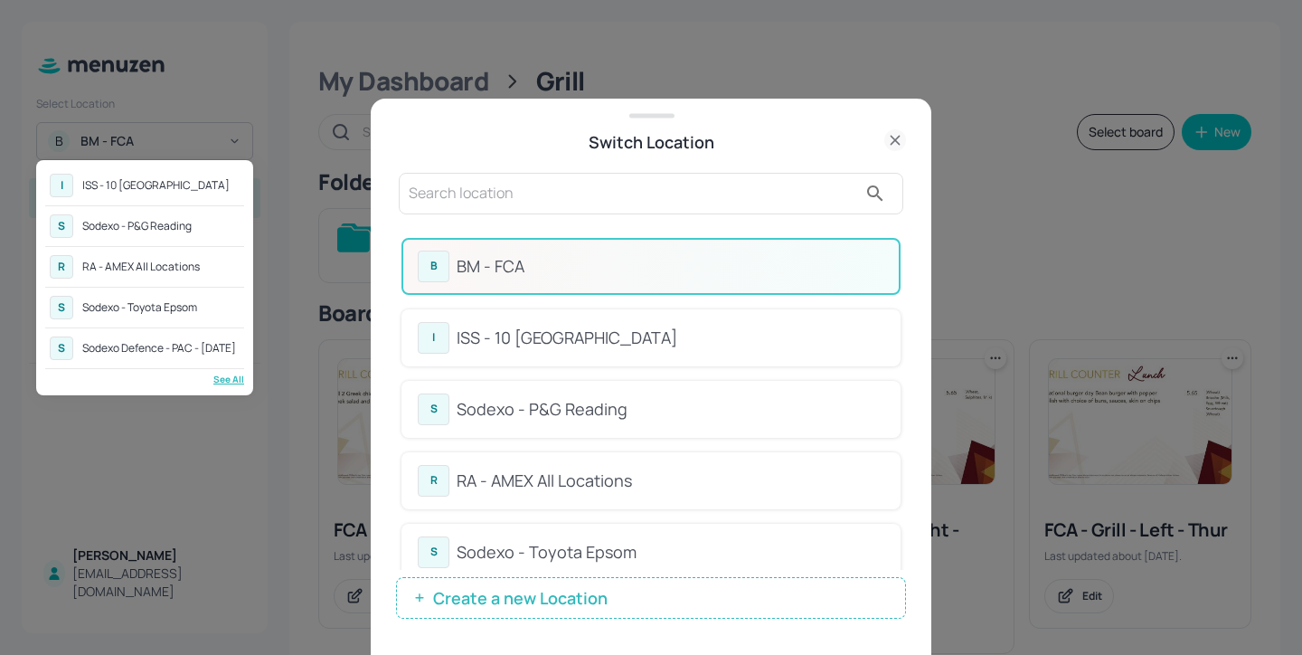
click at [521, 192] on div at bounding box center [651, 327] width 1302 height 655
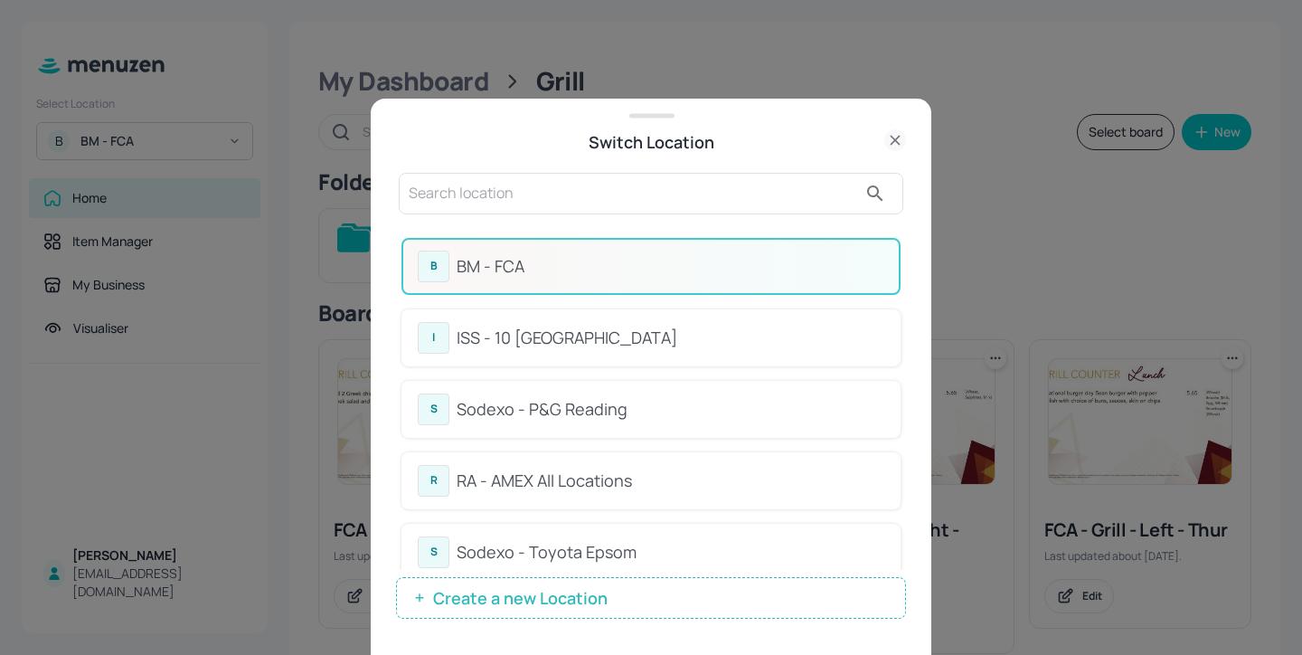
click at [448, 192] on input "text" at bounding box center [633, 193] width 448 height 29
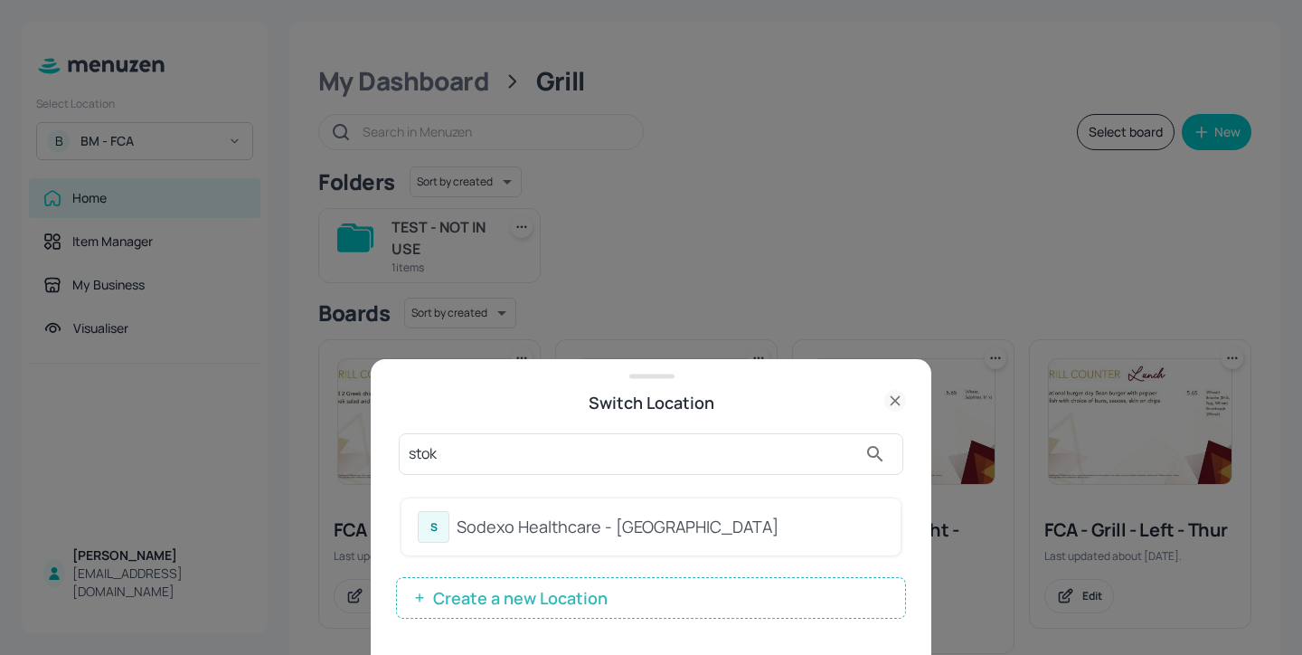
type input "stok"
click at [724, 504] on div "S Sodexo Healthcare - [GEOGRAPHIC_DATA]" at bounding box center [650, 526] width 499 height 57
